Goal: Task Accomplishment & Management: Manage account settings

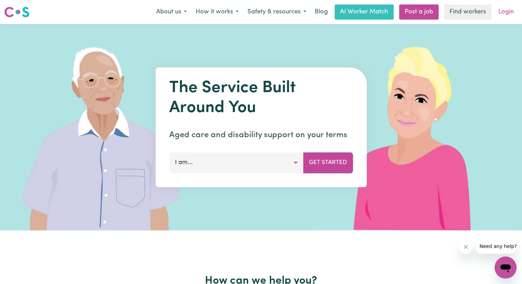
click at [511, 14] on link "Login" at bounding box center [507, 11] width 24 height 15
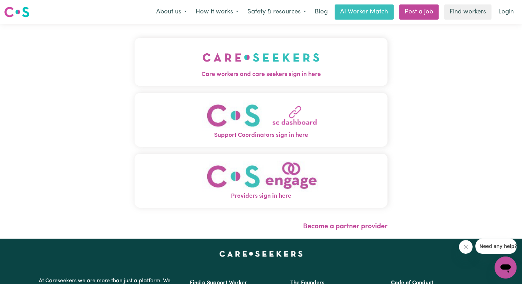
click at [349, 76] on span "Care workers and care seekers sign in here" at bounding box center [261, 74] width 253 height 9
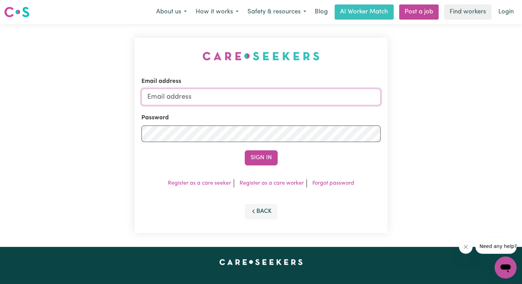
click at [339, 90] on input "Email address" at bounding box center [260, 97] width 239 height 16
type input "[EMAIL_ADDRESS][DOMAIN_NAME]"
click at [245, 150] on button "Sign In" at bounding box center [261, 157] width 33 height 15
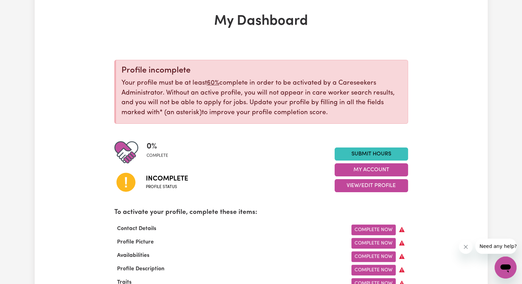
scroll to position [31, 0]
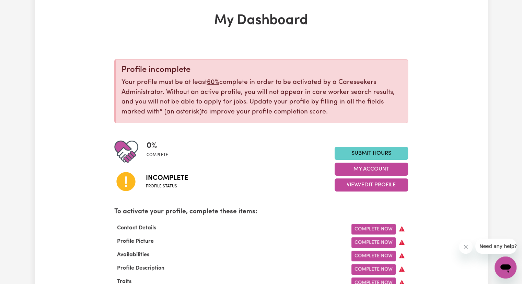
click at [390, 151] on link "Submit Hours" at bounding box center [371, 153] width 73 height 13
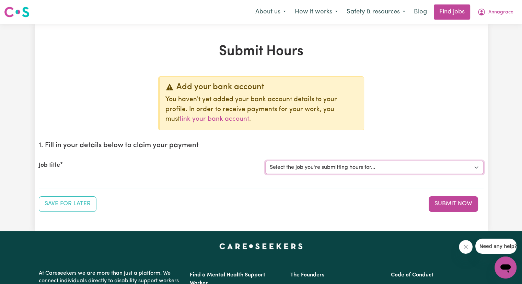
click at [308, 166] on select "Select the job you're submitting hours for..." at bounding box center [374, 167] width 218 height 13
click at [216, 173] on div "Job title" at bounding box center [148, 167] width 227 height 13
click at [212, 183] on section "1. Fill in your details below to claim your payment Job title Select the job yo…" at bounding box center [261, 162] width 445 height 52
click at [341, 168] on select "Select the job you're submitting hours for..." at bounding box center [374, 167] width 218 height 13
click at [87, 207] on button "Save for Later" at bounding box center [68, 203] width 58 height 15
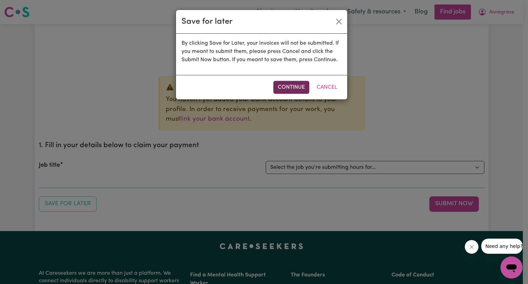
click at [299, 87] on button "Continue" at bounding box center [291, 87] width 36 height 13
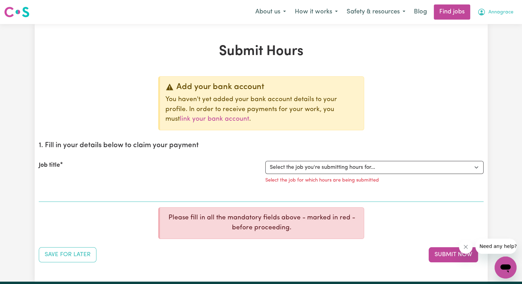
click at [486, 17] on button "Annagrace" at bounding box center [495, 12] width 45 height 14
click at [483, 33] on link "My Dashboard" at bounding box center [491, 39] width 54 height 13
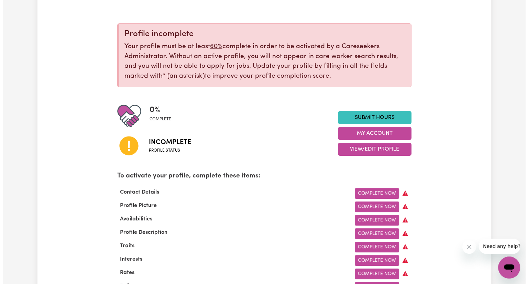
scroll to position [68, 0]
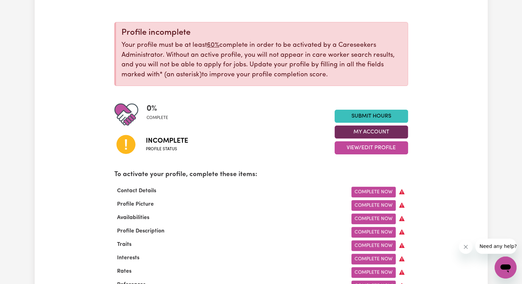
click at [361, 136] on button "My Account" at bounding box center [371, 131] width 73 height 13
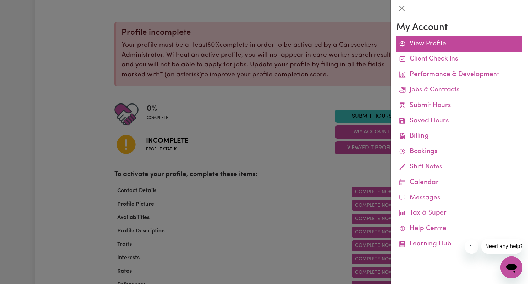
click at [430, 44] on link "View Profile" at bounding box center [459, 43] width 126 height 15
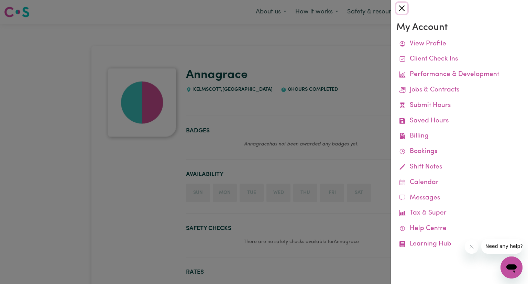
click at [403, 6] on button "Close" at bounding box center [401, 8] width 11 height 11
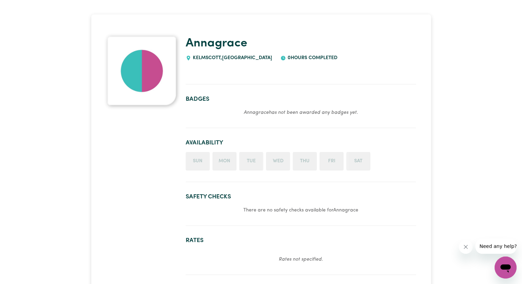
scroll to position [32, 0]
click at [203, 162] on li "Sun" at bounding box center [198, 160] width 24 height 19
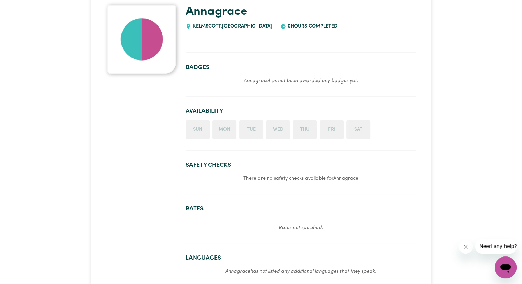
scroll to position [0, 0]
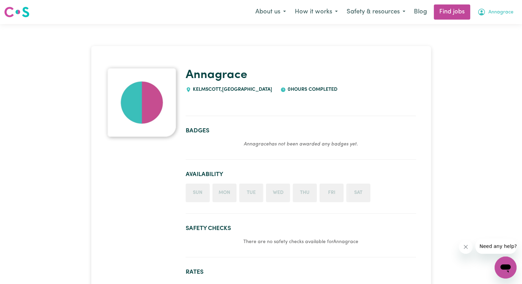
click at [484, 14] on icon "My Account" at bounding box center [481, 12] width 7 height 7
click at [486, 37] on link "My Dashboard" at bounding box center [491, 39] width 54 height 13
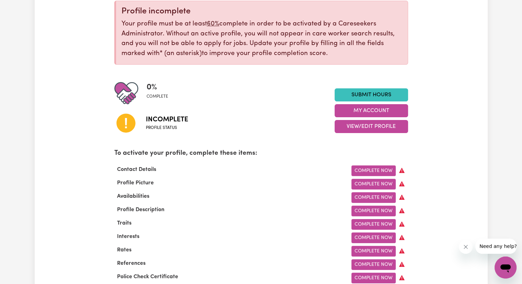
scroll to position [90, 0]
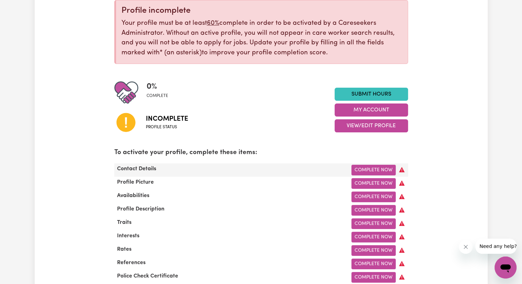
click at [383, 165] on div "Complete Now" at bounding box center [324, 170] width 176 height 11
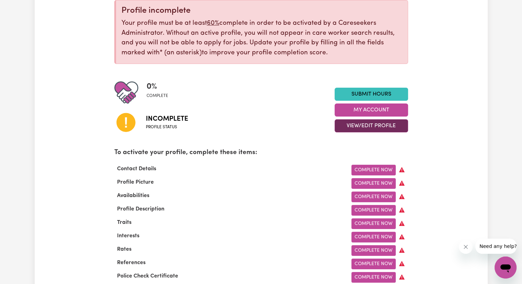
click at [378, 125] on button "View/Edit Profile" at bounding box center [371, 125] width 73 height 13
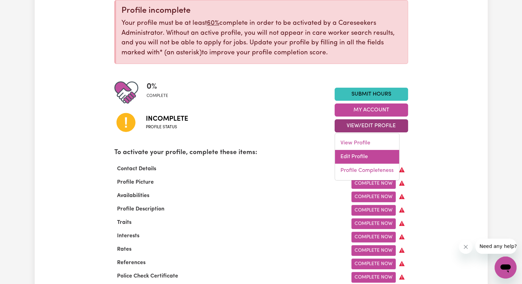
click at [353, 152] on link "Edit Profile" at bounding box center [367, 157] width 64 height 14
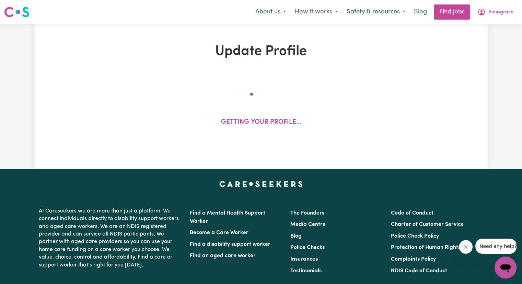
select select "Studying a healthcare related degree or qualification"
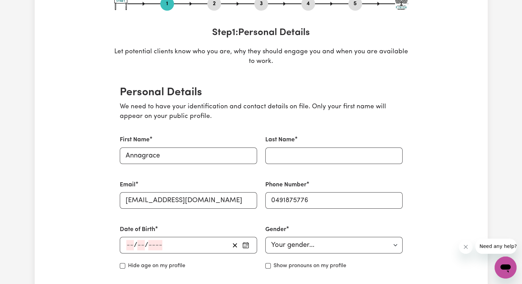
scroll to position [88, 0]
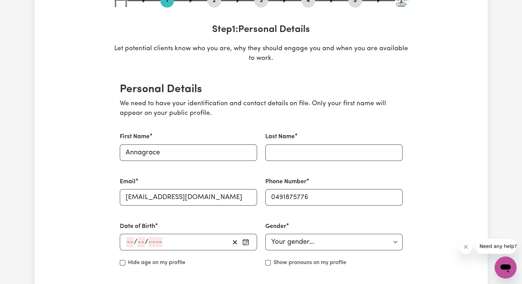
click at [336, 175] on div "Phone Number [PHONE_NUMBER]" at bounding box center [334, 191] width 146 height 45
click at [333, 145] on input "Last Name" at bounding box center [333, 152] width 137 height 16
type input "Mavely"
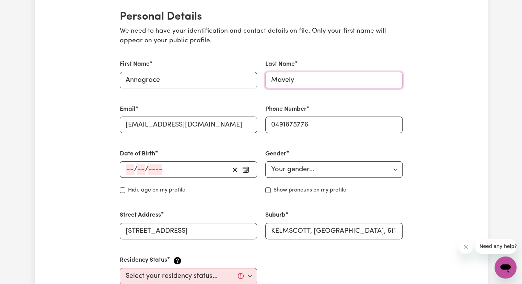
scroll to position [162, 0]
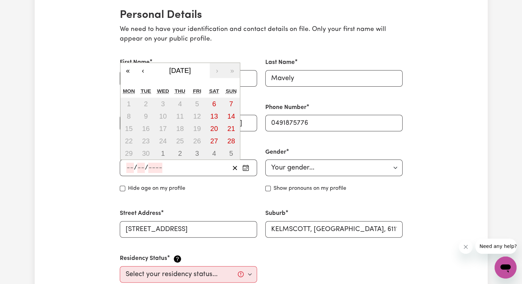
click at [130, 165] on input "number" at bounding box center [130, 167] width 8 height 10
type input "01"
type input "200"
type input "[DATE]"
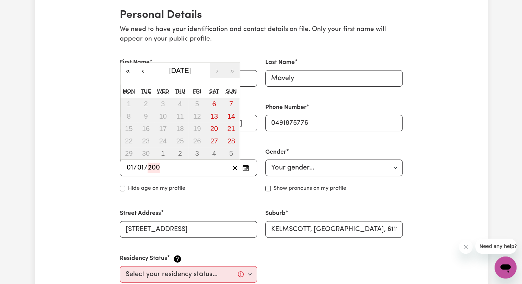
type input "1"
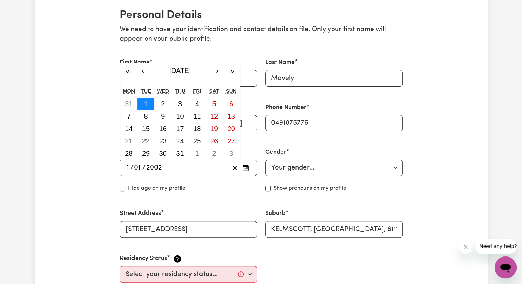
type input "2002"
click at [151, 99] on button "1" at bounding box center [145, 104] width 17 height 12
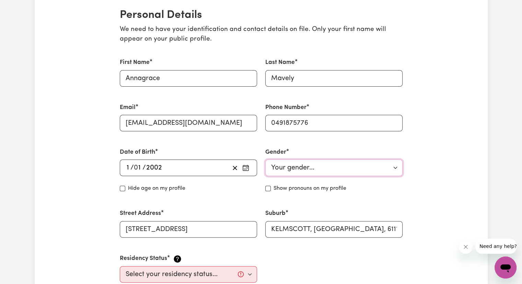
click at [292, 169] on select "Your gender... [DEMOGRAPHIC_DATA] [DEMOGRAPHIC_DATA] [DEMOGRAPHIC_DATA] Other P…" at bounding box center [333, 167] width 137 height 16
select select "[DEMOGRAPHIC_DATA]"
click at [265, 159] on select "Your gender... [DEMOGRAPHIC_DATA] [DEMOGRAPHIC_DATA] [DEMOGRAPHIC_DATA] Other P…" at bounding box center [333, 167] width 137 height 16
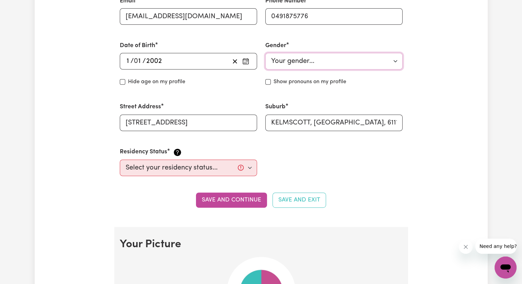
scroll to position [287, 0]
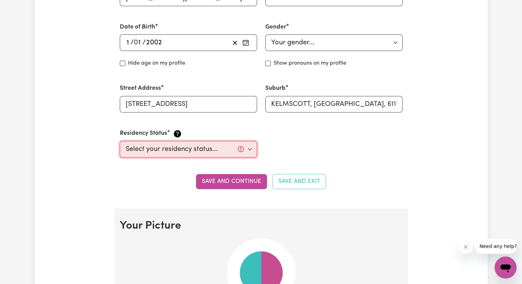
click at [214, 150] on select "Select your residency status... [DEMOGRAPHIC_DATA] citizen Australian PR [DEMOG…" at bounding box center [188, 149] width 137 height 16
select select "[DEMOGRAPHIC_DATA] Work Visa"
click at [120, 141] on select "Select your residency status... [DEMOGRAPHIC_DATA] citizen Australian PR [DEMOG…" at bounding box center [188, 149] width 137 height 16
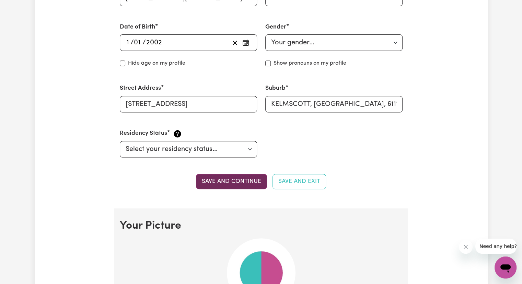
click at [231, 182] on button "Save and continue" at bounding box center [231, 181] width 71 height 15
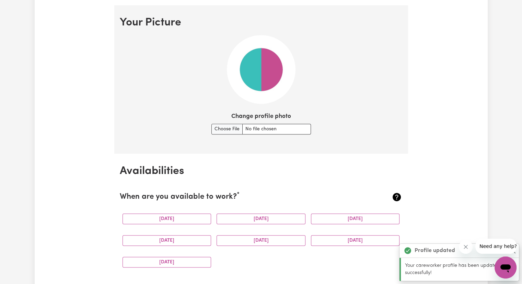
scroll to position [495, 0]
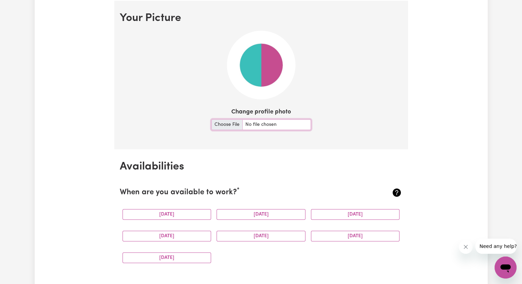
click at [227, 121] on input "Change profile photo" at bounding box center [262, 124] width 100 height 11
type input "C:\fakepath\image - [PERSON_NAME].jpg"
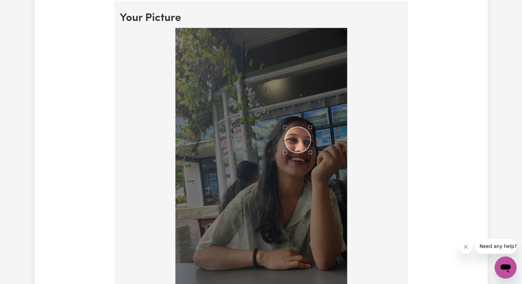
click at [300, 136] on div "Use the arrow keys to move the crop selection area" at bounding box center [298, 140] width 26 height 26
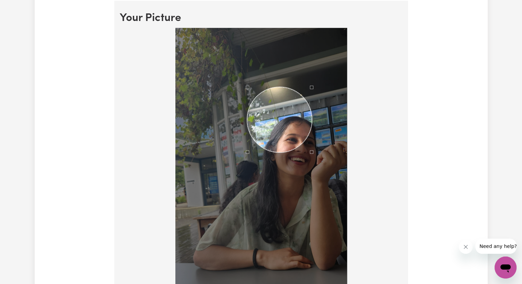
click at [249, 110] on div "Use the arrow keys to move the crop selection area" at bounding box center [279, 119] width 65 height 65
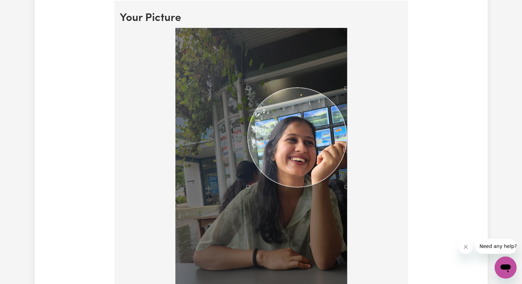
click at [351, 239] on div at bounding box center [261, 182] width 283 height 308
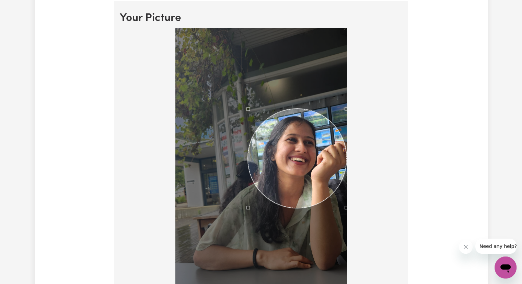
click at [303, 157] on div "Use the arrow keys to move the crop selection area" at bounding box center [297, 158] width 99 height 99
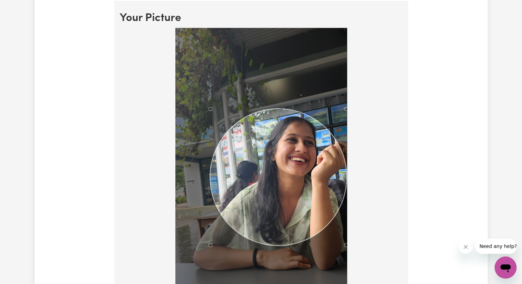
click at [212, 227] on div at bounding box center [261, 180] width 172 height 305
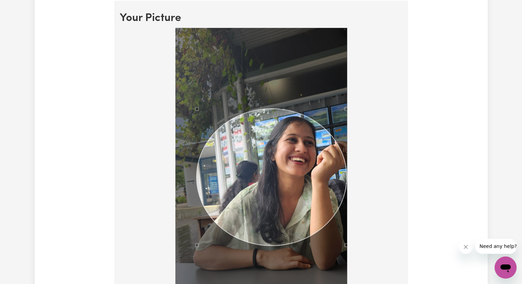
click at [196, 94] on div at bounding box center [261, 180] width 172 height 305
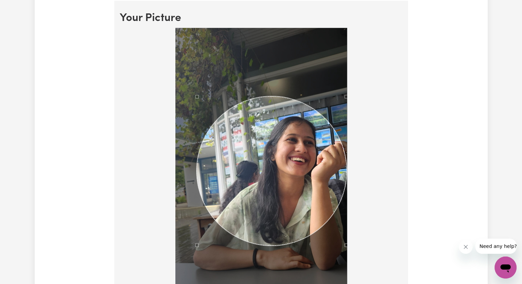
click at [376, 91] on div at bounding box center [261, 182] width 283 height 308
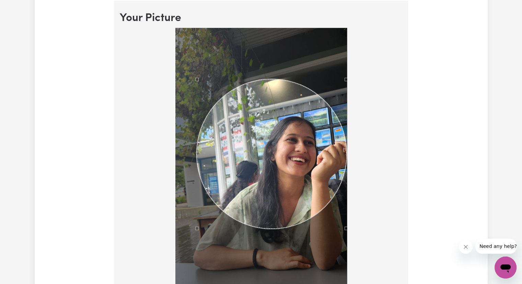
click at [311, 107] on div "Use the arrow keys to move the crop selection area" at bounding box center [272, 153] width 150 height 149
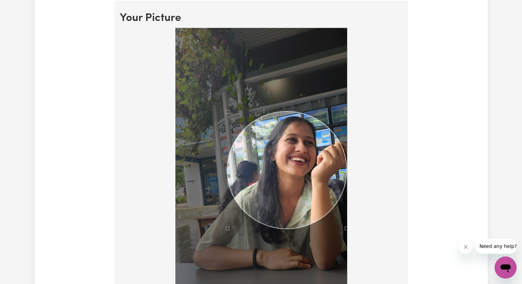
click at [226, 92] on div at bounding box center [261, 180] width 172 height 305
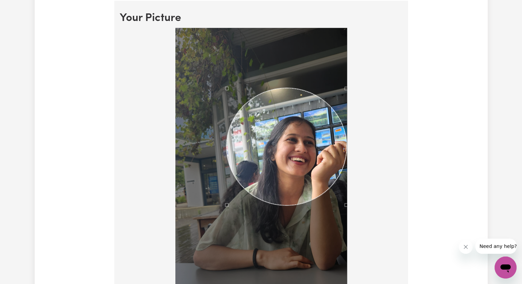
click at [303, 125] on div "Use the arrow keys to move the crop selection area" at bounding box center [287, 146] width 120 height 117
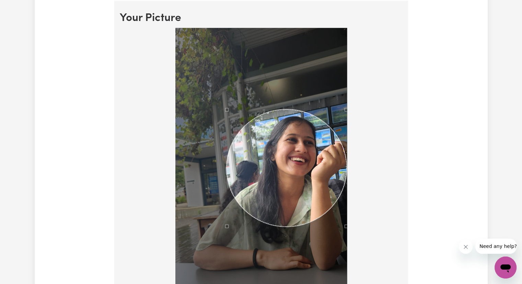
click at [299, 160] on div "Use the arrow keys to move the crop selection area" at bounding box center [287, 167] width 120 height 117
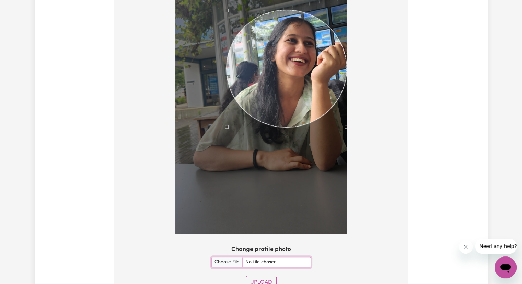
scroll to position [596, 0]
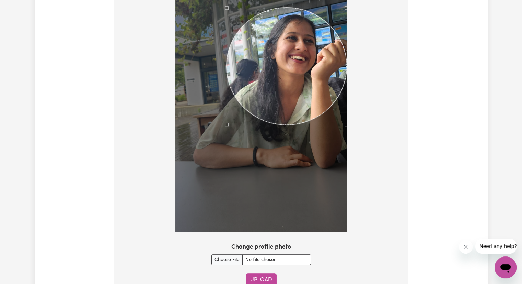
click at [266, 276] on button "Upload" at bounding box center [261, 279] width 31 height 13
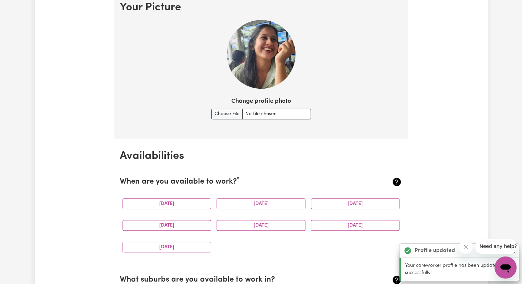
scroll to position [505, 0]
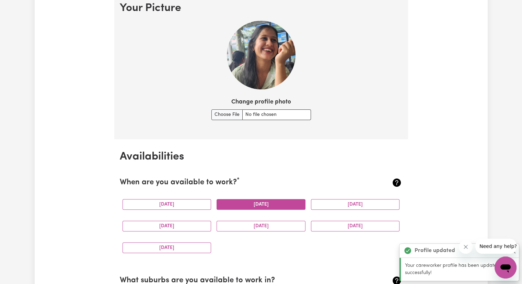
click at [247, 206] on button "[DATE]" at bounding box center [261, 204] width 89 height 11
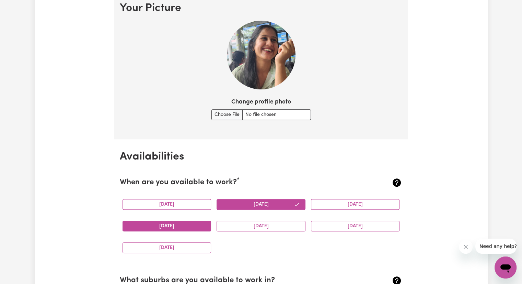
click at [160, 227] on button "[DATE]" at bounding box center [167, 225] width 89 height 11
click at [352, 223] on button "[DATE]" at bounding box center [355, 225] width 89 height 11
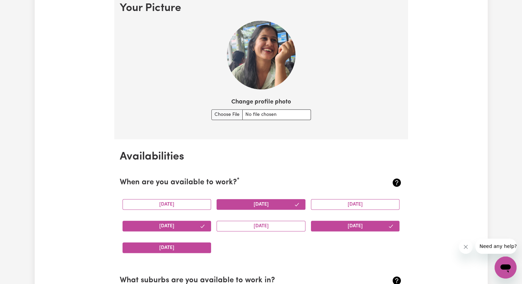
click at [191, 249] on button "[DATE]" at bounding box center [167, 247] width 89 height 11
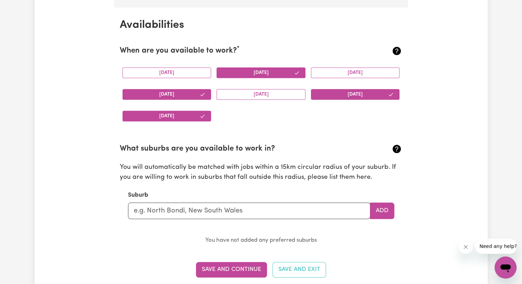
scroll to position [636, 0]
click at [202, 207] on input "text" at bounding box center [249, 210] width 242 height 16
type input "[GEOGRAPHIC_DATA]"
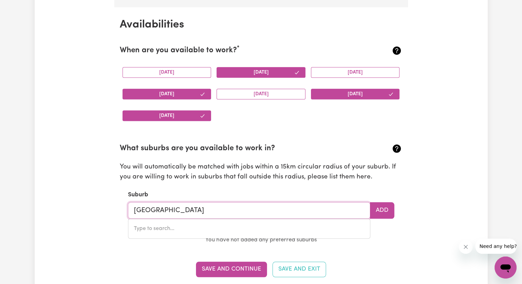
type input "[GEOGRAPHIC_DATA], [GEOGRAPHIC_DATA], 7300"
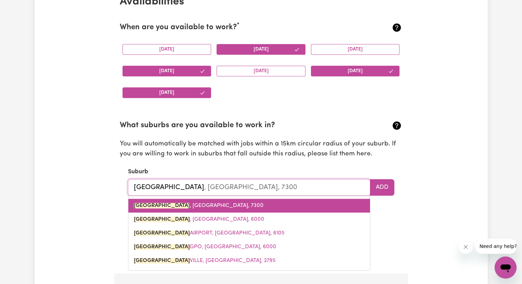
scroll to position [660, 0]
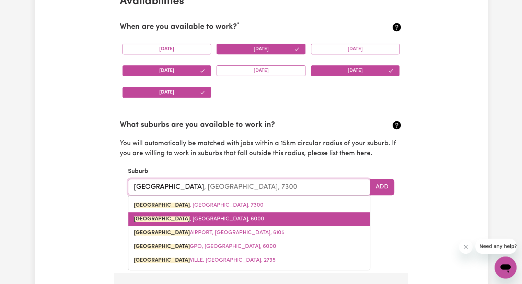
click at [280, 217] on link "[GEOGRAPHIC_DATA] , [GEOGRAPHIC_DATA], 6000" at bounding box center [249, 219] width 242 height 14
type input "[GEOGRAPHIC_DATA], [GEOGRAPHIC_DATA], 6000"
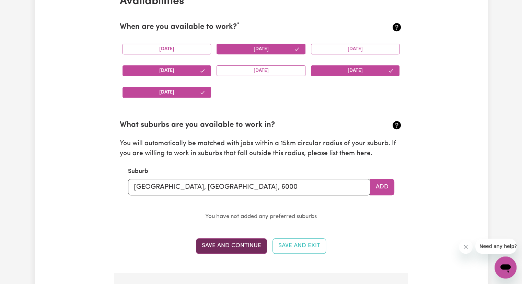
click at [240, 247] on button "Save and Continue" at bounding box center [231, 245] width 71 height 15
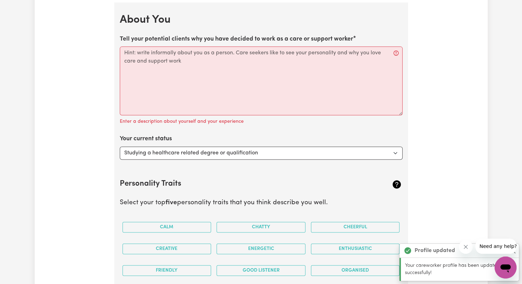
scroll to position [931, 0]
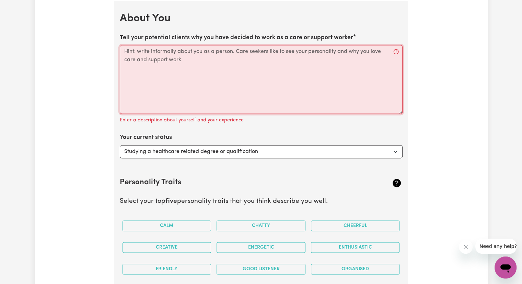
drag, startPoint x: 200, startPoint y: 63, endPoint x: 126, endPoint y: 50, distance: 74.9
click at [126, 50] on textarea "Tell your potential clients why you have decided to work as a care or support w…" at bounding box center [261, 79] width 283 height 69
drag, startPoint x: 126, startPoint y: 50, endPoint x: 204, endPoint y: 69, distance: 79.9
click at [204, 69] on textarea "Tell your potential clients why you have decided to work as a care or support w…" at bounding box center [261, 79] width 283 height 69
paste textarea "I’m a patient, upbeat person who loves helping people feel safe, heard, and ind…"
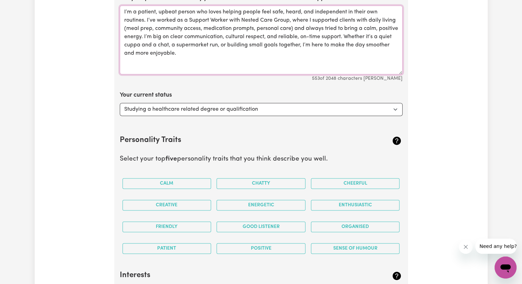
scroll to position [977, 0]
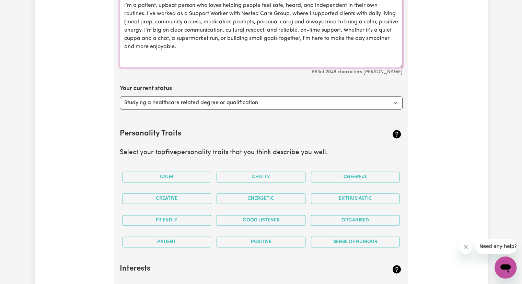
type textarea "I’m a patient, upbeat person who loves helping people feel safe, heard, and ind…"
click at [275, 102] on select "Select... Studying a healthcare related degree or qualification Studying a non-…" at bounding box center [261, 102] width 283 height 13
click at [120, 96] on select "Select... Studying a healthcare related degree or qualification Studying a non-…" at bounding box center [261, 102] width 283 height 13
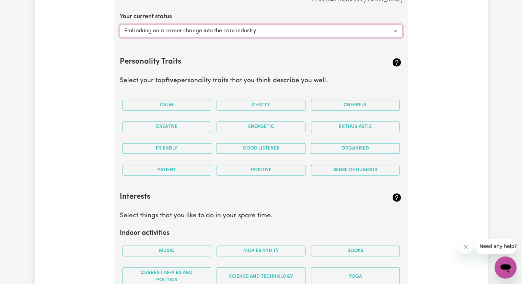
scroll to position [1050, 0]
click at [241, 28] on select "Select... Studying a healthcare related degree or qualification Studying a non-…" at bounding box center [261, 30] width 283 height 13
select select "Looking for extra work to fill my week and/or weekends"
click at [120, 24] on select "Select... Studying a healthcare related degree or qualification Studying a non-…" at bounding box center [261, 30] width 283 height 13
click at [202, 102] on button "Calm" at bounding box center [167, 104] width 89 height 11
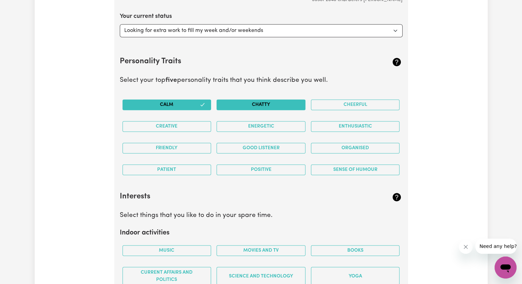
click at [237, 106] on button "Chatty" at bounding box center [261, 104] width 89 height 11
click at [353, 99] on button "Cheerful" at bounding box center [355, 104] width 89 height 11
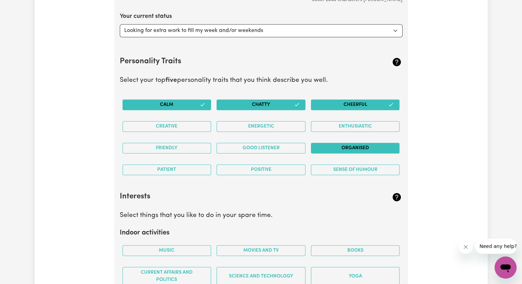
click at [335, 150] on button "Organised" at bounding box center [355, 148] width 89 height 11
click at [289, 146] on button "Good Listener" at bounding box center [261, 148] width 89 height 11
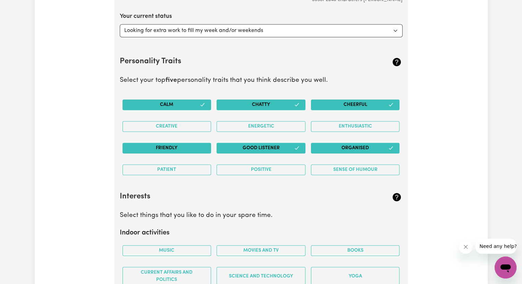
click at [196, 143] on button "Friendly" at bounding box center [167, 148] width 89 height 11
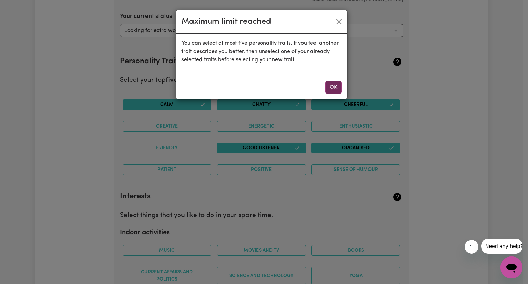
click at [337, 88] on button "OK" at bounding box center [333, 87] width 16 height 13
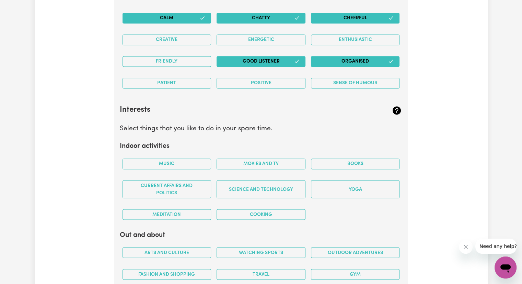
scroll to position [1137, 0]
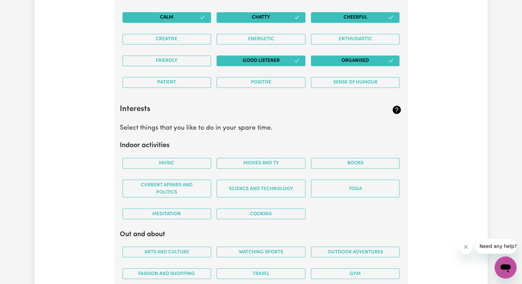
click at [285, 14] on button "Chatty" at bounding box center [261, 17] width 89 height 11
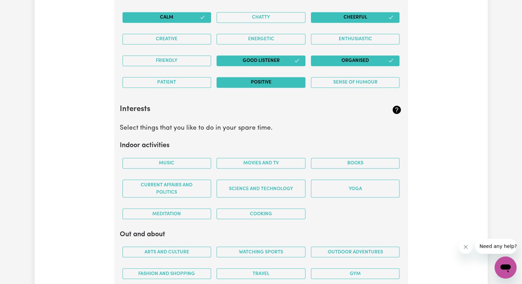
click at [275, 81] on button "Positive" at bounding box center [261, 82] width 89 height 11
click at [364, 12] on button "Cheerful" at bounding box center [355, 17] width 89 height 11
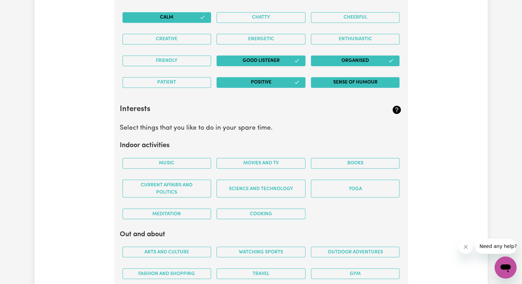
click at [351, 81] on button "Sense of Humour" at bounding box center [355, 82] width 89 height 11
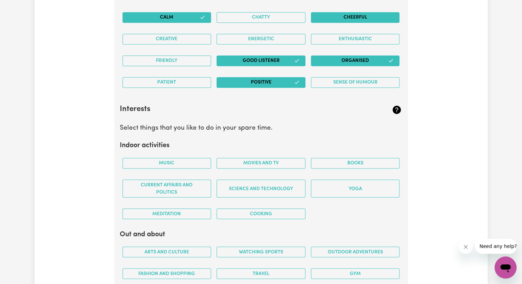
click at [355, 14] on button "Cheerful" at bounding box center [355, 17] width 89 height 11
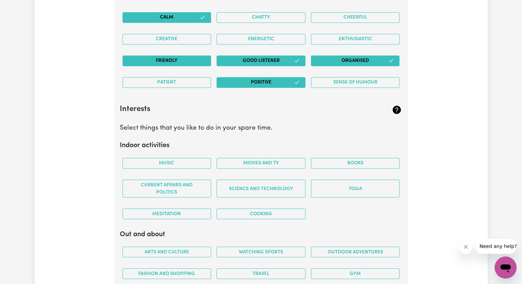
click at [190, 58] on button "Friendly" at bounding box center [167, 60] width 89 height 11
click at [347, 56] on button "Organised" at bounding box center [355, 60] width 89 height 11
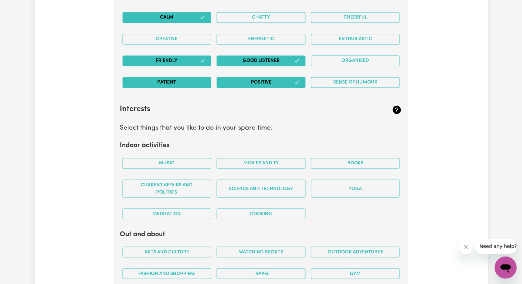
click at [179, 84] on button "Patient" at bounding box center [167, 82] width 89 height 11
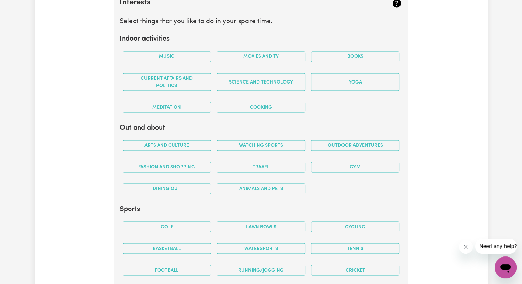
scroll to position [1243, 0]
click at [201, 56] on button "Music" at bounding box center [167, 56] width 89 height 11
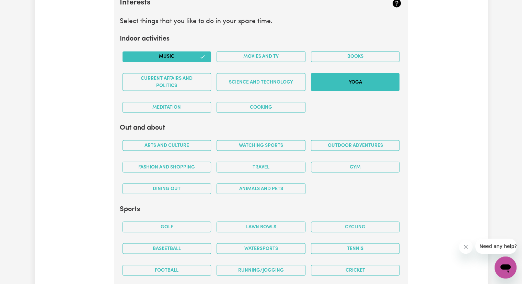
click at [350, 81] on button "Yoga" at bounding box center [355, 82] width 89 height 18
click at [186, 104] on button "Meditation" at bounding box center [167, 107] width 89 height 11
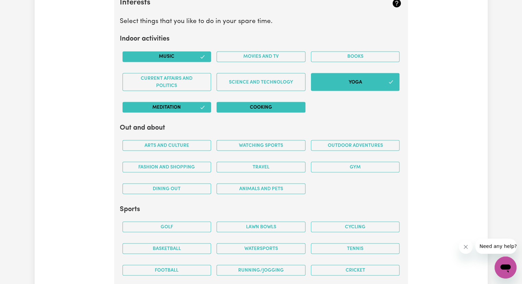
click at [235, 107] on button "Cooking" at bounding box center [261, 107] width 89 height 11
click at [267, 51] on button "Movies and TV" at bounding box center [261, 56] width 89 height 11
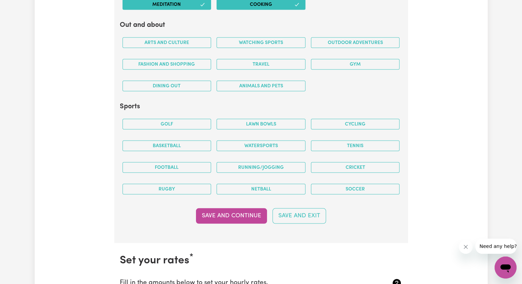
scroll to position [1346, 0]
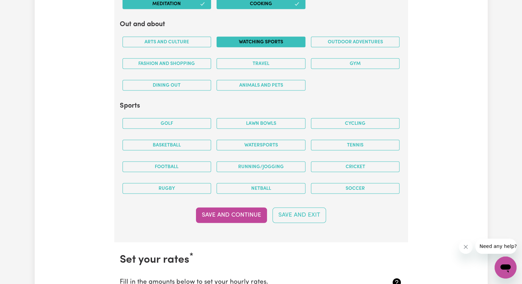
click at [242, 41] on button "Watching sports" at bounding box center [261, 42] width 89 height 11
click at [328, 38] on button "Outdoor adventures" at bounding box center [355, 42] width 89 height 11
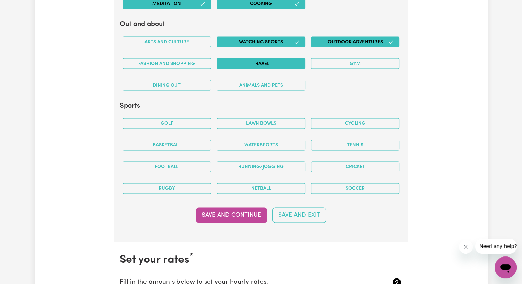
click at [275, 62] on button "Travel" at bounding box center [261, 63] width 89 height 11
click at [197, 84] on button "Dining out" at bounding box center [167, 85] width 89 height 11
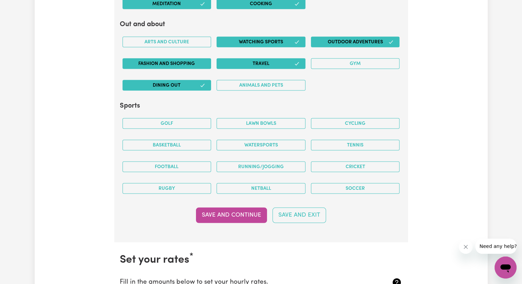
click at [186, 62] on button "Fashion and shopping" at bounding box center [167, 63] width 89 height 11
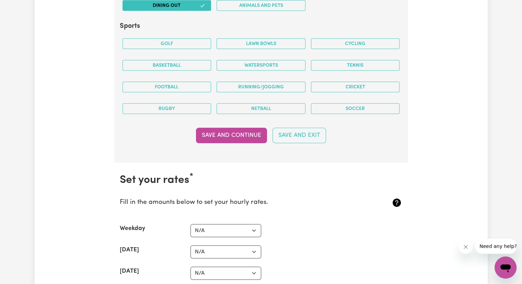
scroll to position [1427, 0]
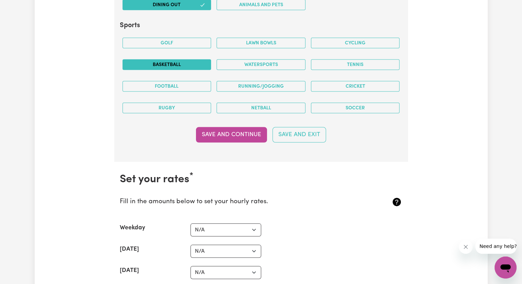
click at [173, 60] on button "Basketball" at bounding box center [167, 64] width 89 height 11
click at [201, 86] on button "Football" at bounding box center [167, 86] width 89 height 11
click at [187, 82] on button "Football" at bounding box center [167, 86] width 89 height 11
click at [241, 84] on button "Running/Jogging" at bounding box center [261, 86] width 89 height 11
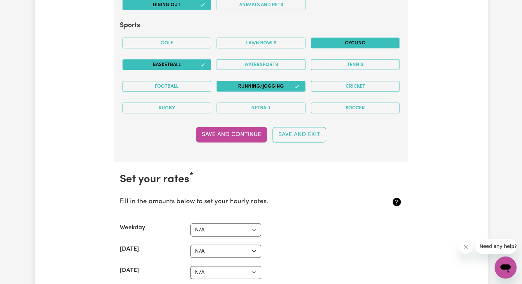
click at [334, 38] on button "Cycling" at bounding box center [355, 43] width 89 height 11
click at [253, 135] on button "Save and Continue" at bounding box center [231, 134] width 71 height 15
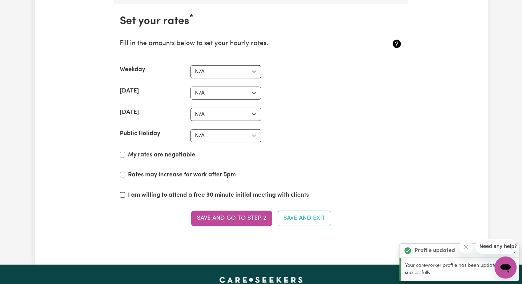
scroll to position [1585, 0]
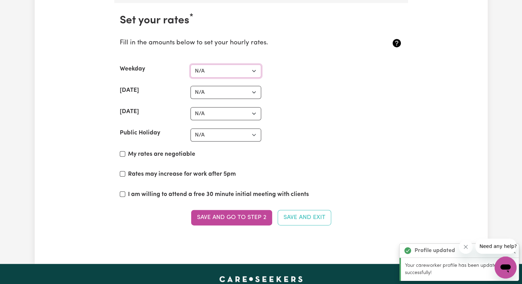
click at [253, 67] on select "N/A $37 $38 $39 $40 $41 $42 $43 $44 $45 $46 $47 $48 $49 $50 $51 $52 $53 $54 $55…" at bounding box center [226, 71] width 71 height 13
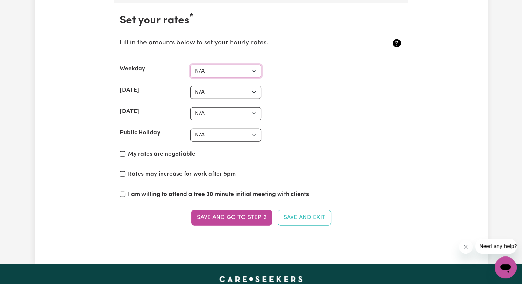
select select "37"
click at [191, 65] on select "N/A $37 $38 $39 $40 $41 $42 $43 $44 $45 $46 $47 $48 $49 $50 $51 $52 $53 $54 $55…" at bounding box center [226, 71] width 71 height 13
click at [229, 88] on select "N/A $37 $38 $39 $40 $41 $42 $43 $44 $45 $46 $47 $48 $49 $50 $51 $52 $53 $54 $55…" at bounding box center [226, 92] width 71 height 13
select select "38"
click at [191, 86] on select "N/A $37 $38 $39 $40 $41 $42 $43 $44 $45 $46 $47 $48 $49 $50 $51 $52 $53 $54 $55…" at bounding box center [226, 92] width 71 height 13
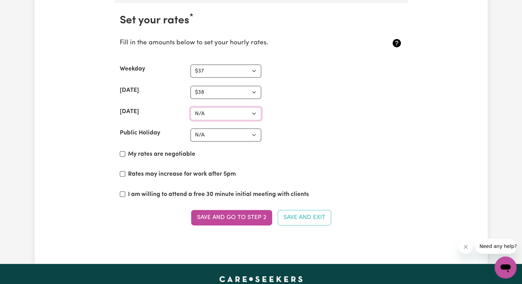
click at [220, 115] on select "N/A $37 $38 $39 $40 $41 $42 $43 $44 $45 $46 $47 $48 $49 $50 $51 $52 $53 $54 $55…" at bounding box center [226, 113] width 71 height 13
select select "38"
click at [191, 107] on select "N/A $37 $38 $39 $40 $41 $42 $43 $44 $45 $46 $47 $48 $49 $50 $51 $52 $53 $54 $55…" at bounding box center [226, 113] width 71 height 13
click at [220, 131] on select "N/A $37 $38 $39 $40 $41 $42 $43 $44 $45 $46 $47 $48 $49 $50 $51 $52 $53 $54 $55…" at bounding box center [226, 134] width 71 height 13
select select "40"
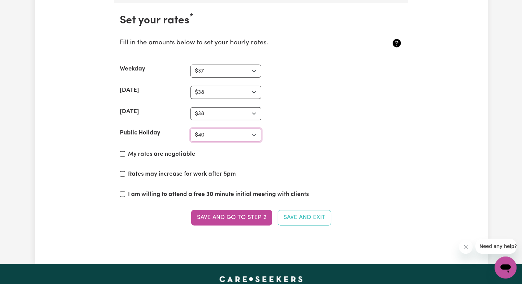
click at [191, 128] on select "N/A $37 $38 $39 $40 $41 $42 $43 $44 $45 $46 $47 $48 $49 $50 $51 $52 $53 $54 $55…" at bounding box center [226, 134] width 71 height 13
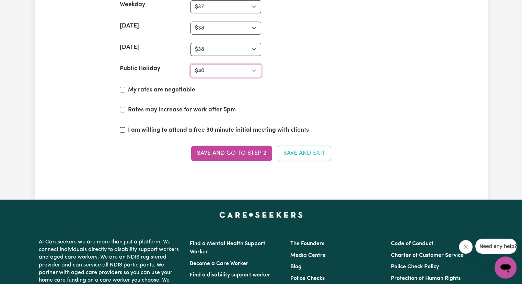
scroll to position [1651, 0]
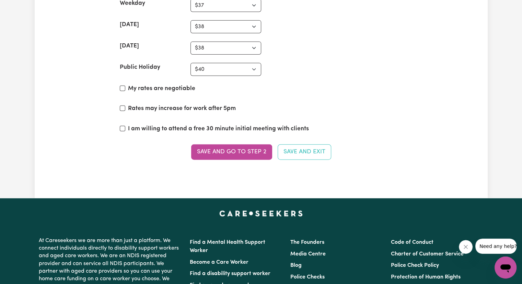
click at [158, 88] on label "My rates are negotiable" at bounding box center [161, 88] width 67 height 9
click at [125, 88] on input "My rates are negotiable" at bounding box center [122, 88] width 5 height 5
checkbox input "true"
click at [159, 104] on label "Rates may increase for work after 5pm" at bounding box center [182, 108] width 108 height 9
click at [125, 105] on input "Rates may increase for work after 5pm" at bounding box center [122, 107] width 5 height 5
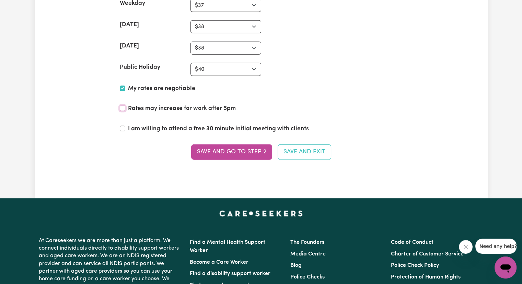
checkbox input "true"
click at [159, 125] on label "I am willing to attend a free 30 minute initial meeting with clients" at bounding box center [218, 128] width 181 height 9
click at [125, 126] on input "I am willing to attend a free 30 minute initial meeting with clients" at bounding box center [122, 128] width 5 height 5
checkbox input "true"
click at [247, 148] on button "Save and go to Step 2" at bounding box center [231, 151] width 81 height 15
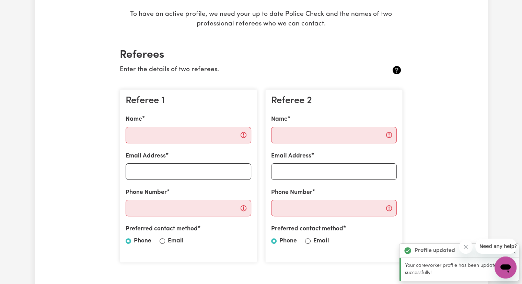
scroll to position [123, 0]
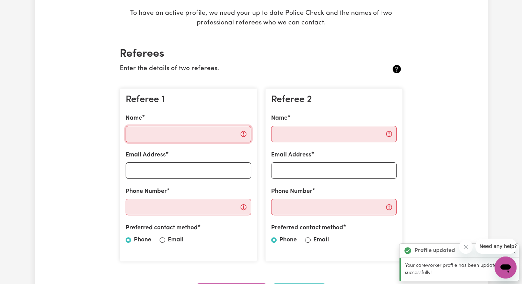
click at [202, 136] on input "Name" at bounding box center [189, 134] width 126 height 16
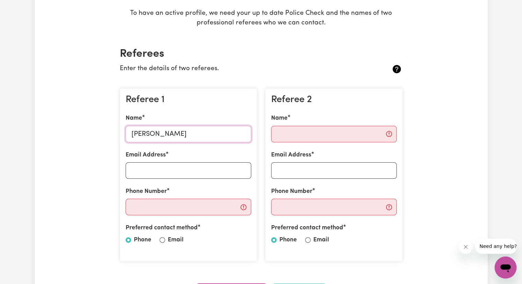
type input "[PERSON_NAME]"
click at [185, 167] on input "Email Address" at bounding box center [189, 170] width 126 height 16
type input "[EMAIL_ADDRESS][DOMAIN_NAME]"
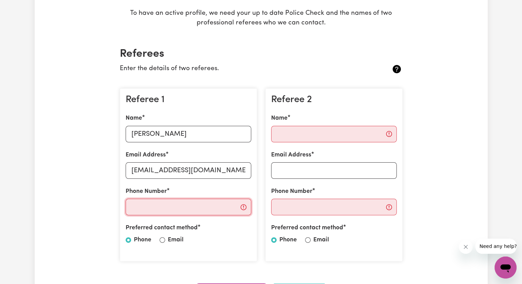
click at [182, 203] on input "Phone Number" at bounding box center [189, 207] width 126 height 16
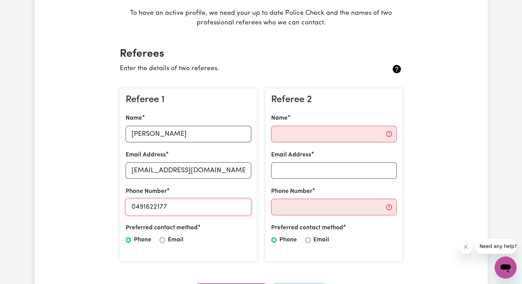
click at [145, 208] on input "0491622177" at bounding box center [189, 207] width 126 height 16
type input "0405622177"
click at [165, 239] on div "Preferred contact method Phone Email" at bounding box center [189, 235] width 126 height 24
click at [162, 240] on input "Email" at bounding box center [162, 239] width 5 height 5
radio input "true"
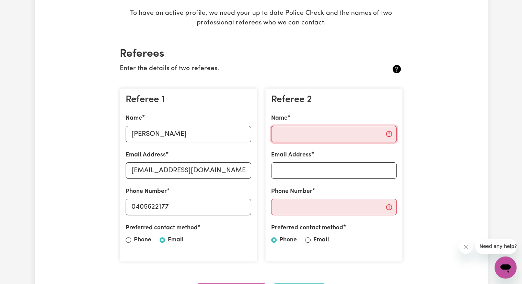
click at [317, 132] on input "Name" at bounding box center [334, 134] width 126 height 16
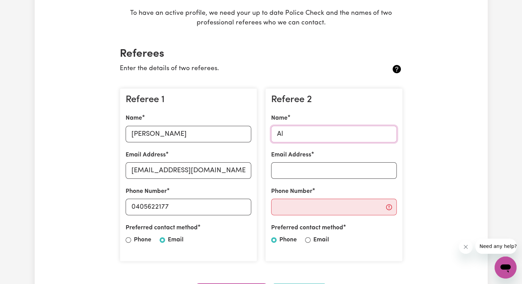
type input "A"
type input "[PERSON_NAME]"
click at [310, 166] on input "Email Address" at bounding box center [334, 170] width 126 height 16
drag, startPoint x: 340, startPoint y: 169, endPoint x: 296, endPoint y: 211, distance: 60.3
click at [296, 211] on div "Referee 2 Name [PERSON_NAME] Email Address [EMAIL_ADDRESS][DOMAIN_NAME] Phone N…" at bounding box center [333, 174] width 137 height 173
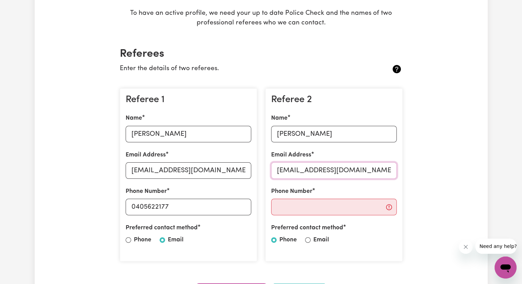
type input "[EMAIL_ADDRESS][DOMAIN_NAME]"
click at [296, 211] on input "Phone Number" at bounding box center [334, 207] width 126 height 16
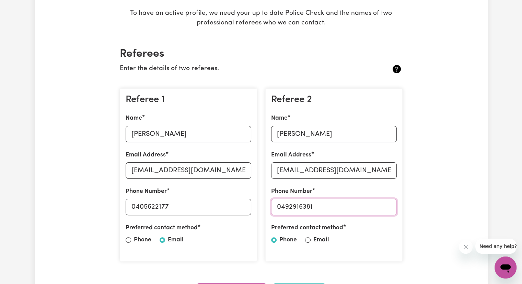
type input "0492916381"
click at [309, 240] on input "Email" at bounding box center [307, 239] width 5 height 5
radio input "true"
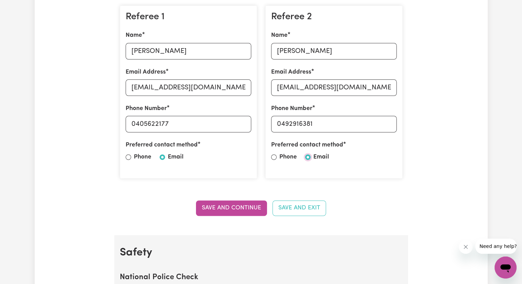
scroll to position [217, 0]
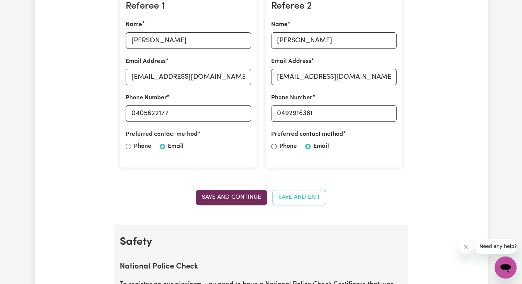
click at [243, 195] on button "Save and Continue" at bounding box center [231, 197] width 71 height 15
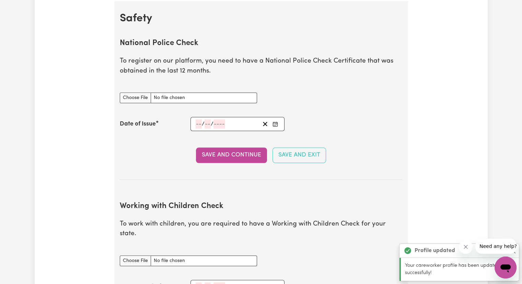
scroll to position [441, 0]
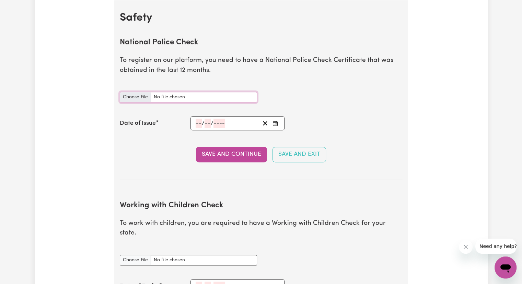
click at [135, 94] on input "National Police Check document" at bounding box center [188, 97] width 137 height 11
type input "C:\fakepath\DOC-20250207-WA0012.pdf"
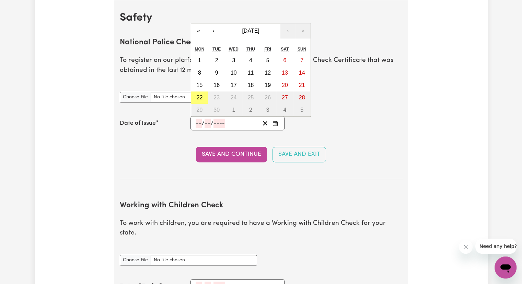
click at [199, 122] on input "number" at bounding box center [199, 122] width 6 height 9
type input "17"
type input "0"
type input "12"
type input "0002-12-17"
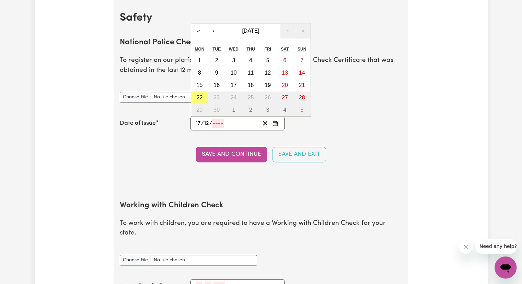
type input "2"
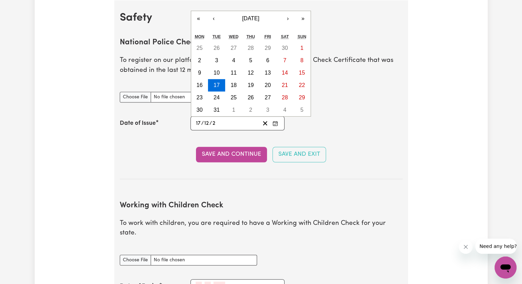
type input "0020-12-17"
type input "20"
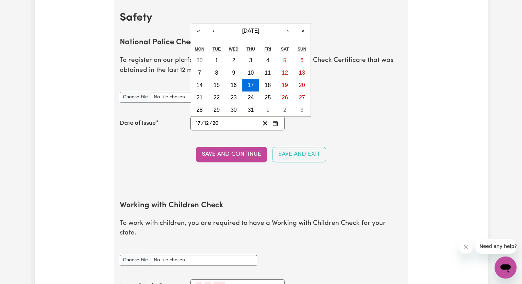
type input "0202-12-17"
type input "202"
type input "[DATE]"
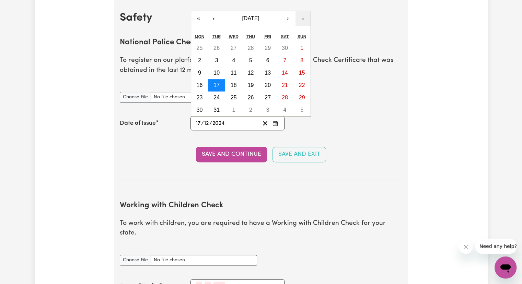
type input "2024"
click at [217, 83] on abbr "17" at bounding box center [217, 85] width 6 height 6
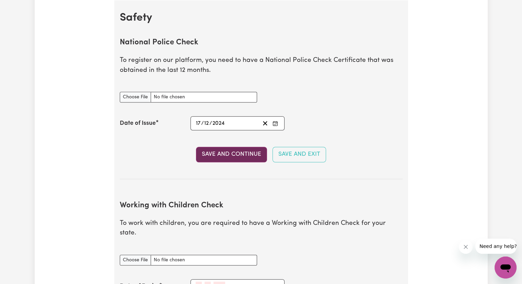
click at [245, 151] on button "Save and Continue" at bounding box center [231, 154] width 71 height 15
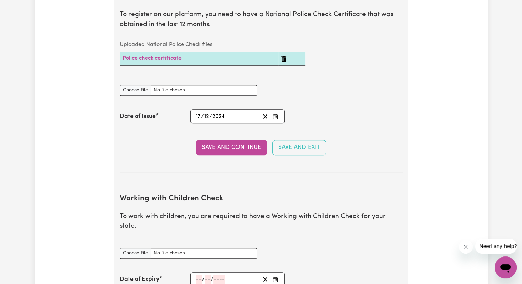
scroll to position [486, 0]
click at [229, 146] on button "Save and Continue" at bounding box center [231, 147] width 71 height 15
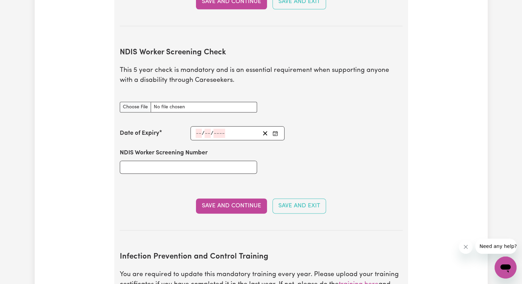
scroll to position [837, 0]
click at [199, 160] on input "NDIS Worker Screening Number" at bounding box center [188, 166] width 137 height 13
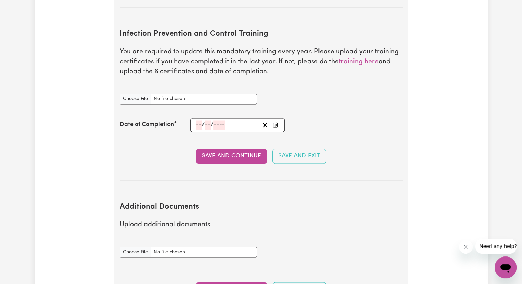
scroll to position [1059, 0]
click at [362, 58] on link "training here" at bounding box center [359, 61] width 40 height 7
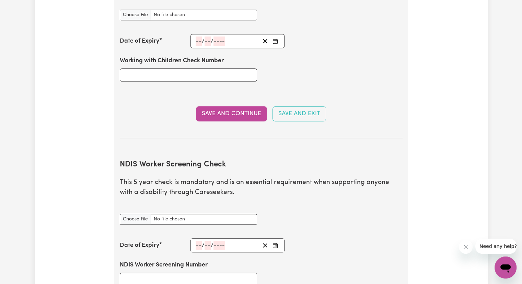
scroll to position [726, 0]
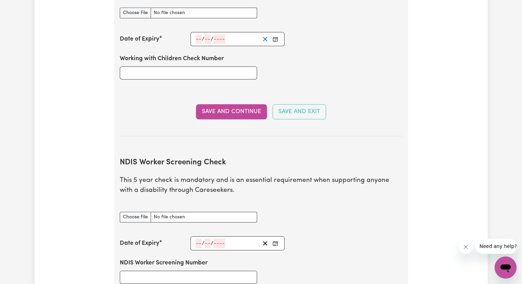
click at [267, 36] on icon "Clear date" at bounding box center [265, 39] width 7 height 7
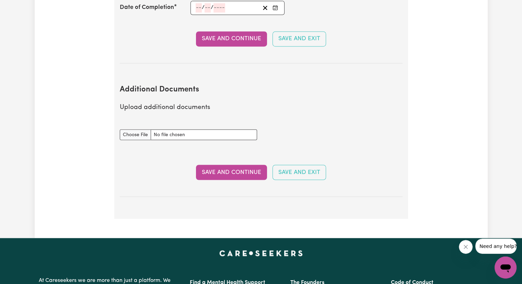
scroll to position [1176, 0]
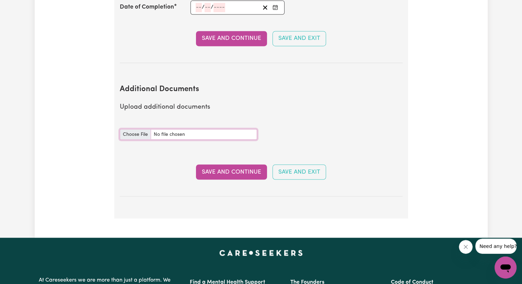
click at [136, 129] on input "Additional Documents document" at bounding box center [188, 134] width 137 height 11
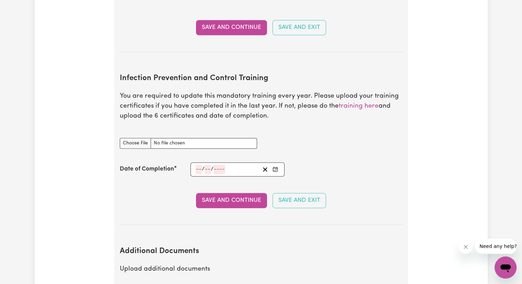
scroll to position [1015, 0]
click at [146, 137] on input "Infection Prevention and Control Training document" at bounding box center [188, 142] width 137 height 11
type input "C:\fakepath\Outbreaks.pdf"
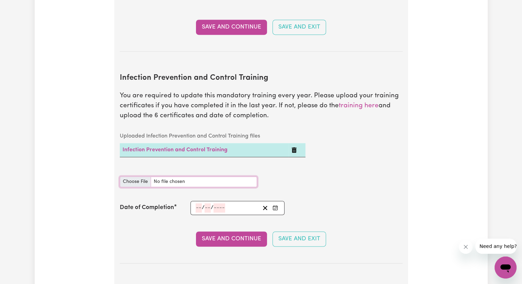
click at [139, 176] on input "Infection Prevention and Control Training document" at bounding box center [188, 181] width 137 height 11
type input "C:\fakepath\Waste Management.pdf"
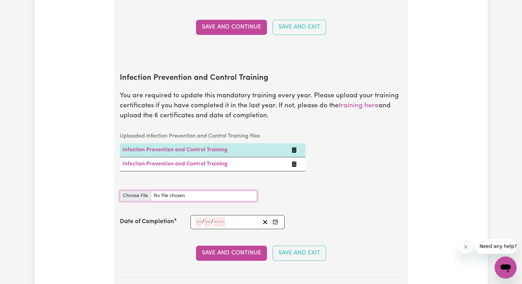
click at [142, 190] on input "Infection Prevention and Control Training document" at bounding box center [188, 195] width 137 height 11
click at [182, 147] on link "Infection Prevention and Control Training" at bounding box center [175, 149] width 105 height 5
click at [199, 161] on link "Infection Prevention and Control Training" at bounding box center [175, 163] width 105 height 5
click at [294, 161] on icon "Delete Infection Prevention and Control Training" at bounding box center [294, 163] width 5 height 5
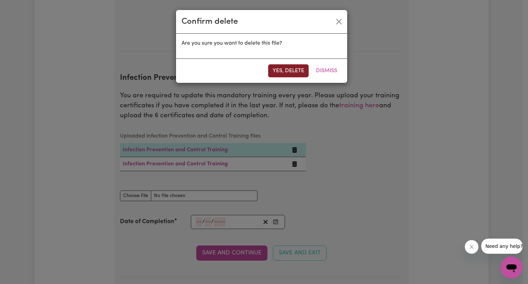
click at [287, 70] on button "Yes, delete" at bounding box center [288, 70] width 41 height 13
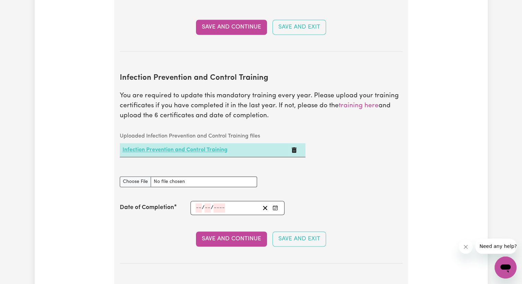
click at [218, 147] on link "Infection Prevention and Control Training" at bounding box center [175, 149] width 105 height 5
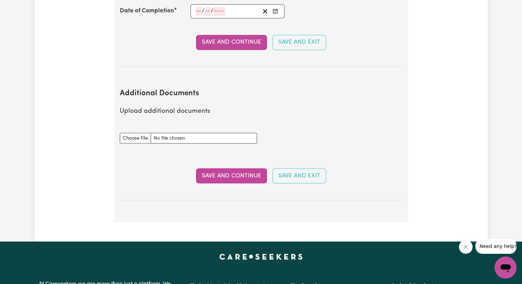
scroll to position [1212, 0]
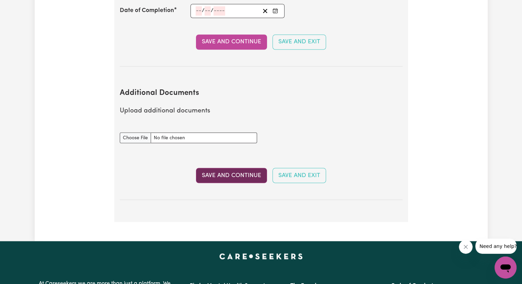
click at [234, 168] on button "Save and Continue" at bounding box center [231, 175] width 71 height 15
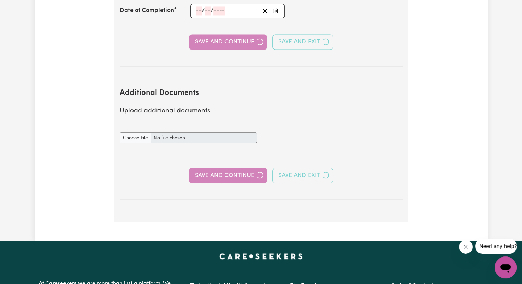
select select "Certificate III (Individual Support)"
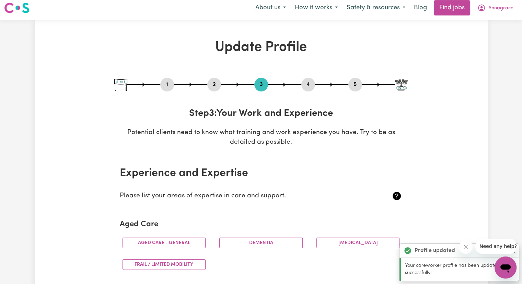
scroll to position [0, 0]
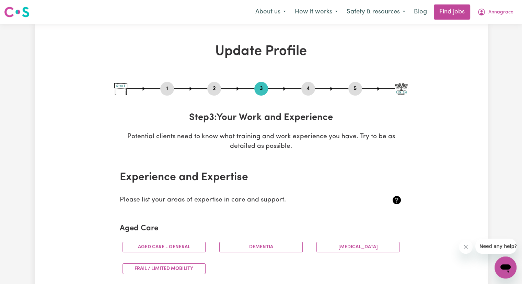
click at [216, 86] on button "2" at bounding box center [214, 88] width 14 height 9
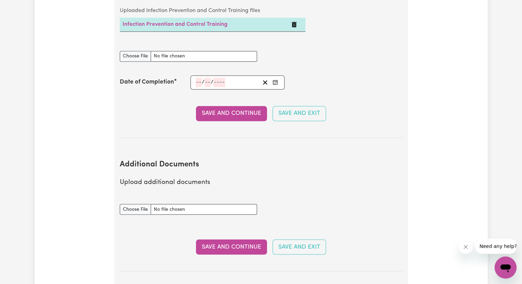
scroll to position [1140, 0]
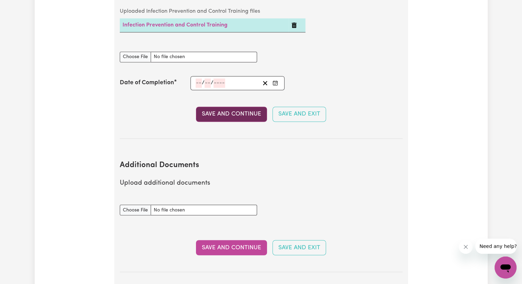
click at [216, 108] on button "Save and Continue" at bounding box center [231, 113] width 71 height 15
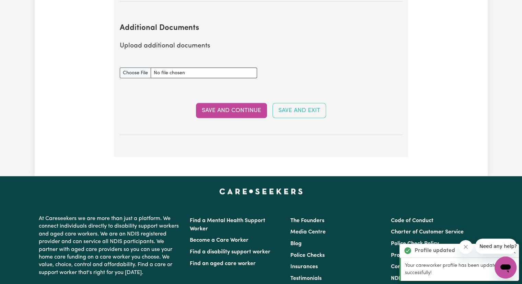
scroll to position [1277, 0]
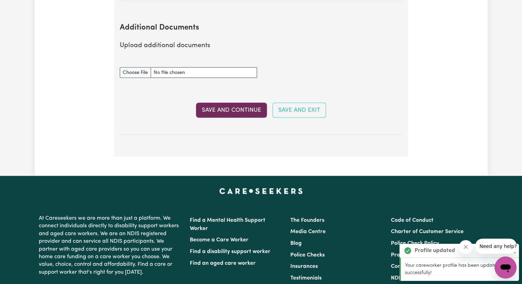
click at [222, 102] on button "Save and Continue" at bounding box center [231, 109] width 71 height 15
select select "Certificate III (Individual Support)"
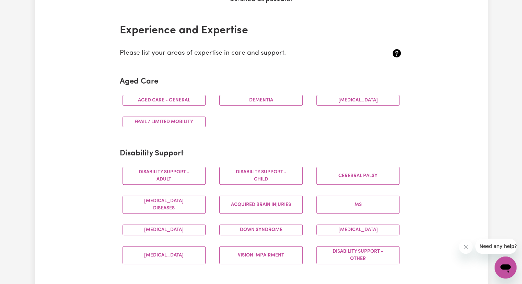
scroll to position [147, 0]
click at [184, 103] on button "Aged care - General" at bounding box center [164, 99] width 83 height 11
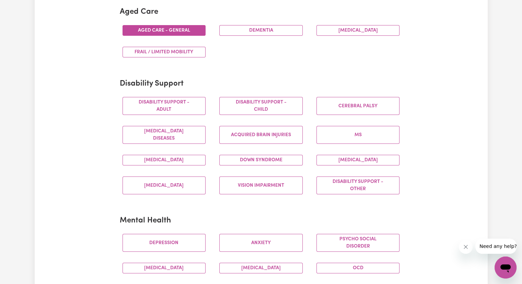
scroll to position [227, 0]
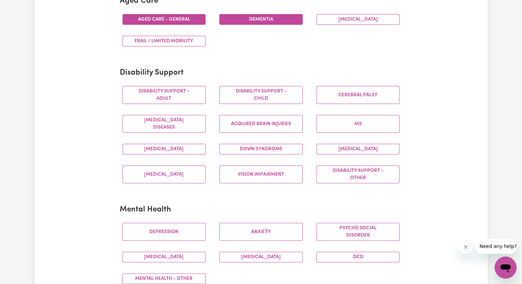
click at [236, 17] on button "Dementia" at bounding box center [260, 19] width 83 height 11
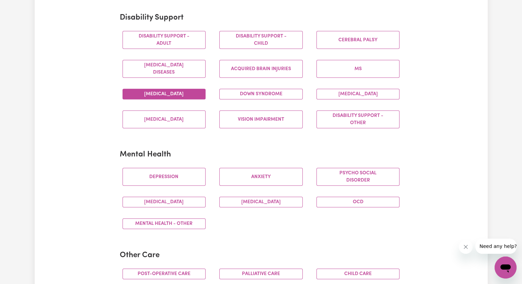
scroll to position [282, 0]
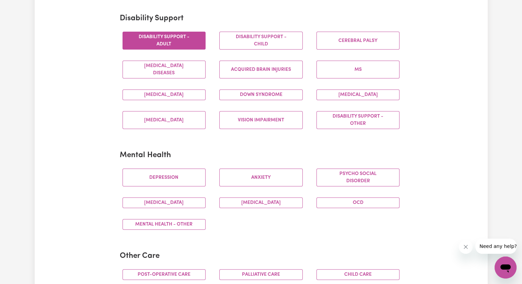
click at [196, 48] on button "Disability support - Adult" at bounding box center [164, 41] width 83 height 18
click at [184, 91] on button "[MEDICAL_DATA]" at bounding box center [164, 94] width 83 height 11
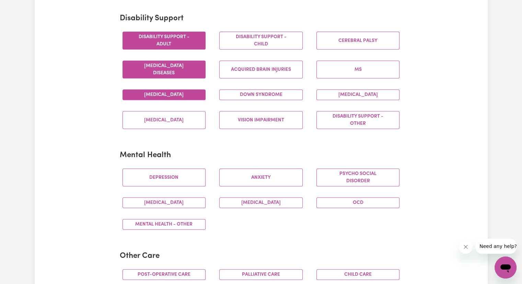
click at [194, 64] on button "[MEDICAL_DATA] Diseases" at bounding box center [164, 69] width 83 height 18
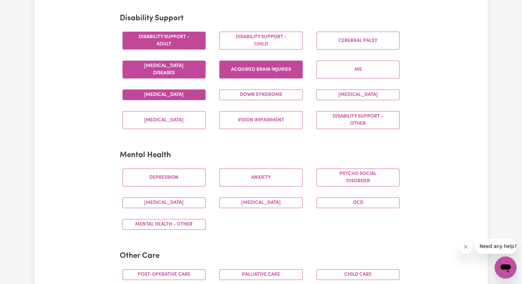
click at [253, 63] on button "Acquired Brain Injuries" at bounding box center [260, 69] width 83 height 18
click at [271, 126] on button "Vision impairment" at bounding box center [260, 120] width 83 height 18
click at [247, 99] on div "Down syndrome" at bounding box center [261, 95] width 97 height 22
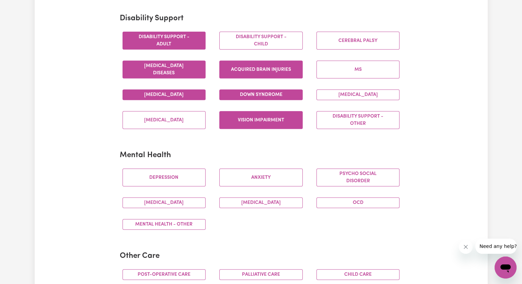
click at [247, 91] on button "Down syndrome" at bounding box center [260, 94] width 83 height 11
click at [195, 124] on button "[MEDICAL_DATA]" at bounding box center [164, 120] width 83 height 18
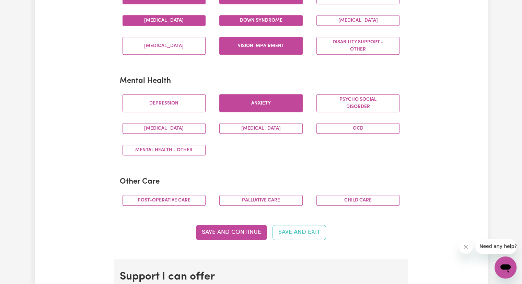
scroll to position [356, 0]
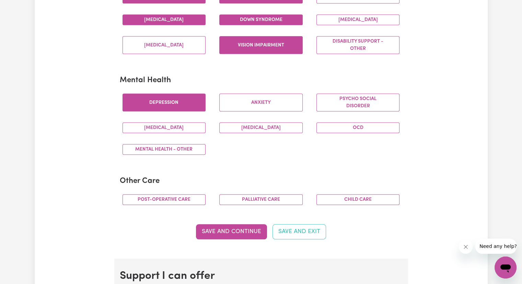
click at [185, 99] on button "Depression" at bounding box center [164, 102] width 83 height 18
click at [188, 99] on button "Depression" at bounding box center [164, 102] width 83 height 18
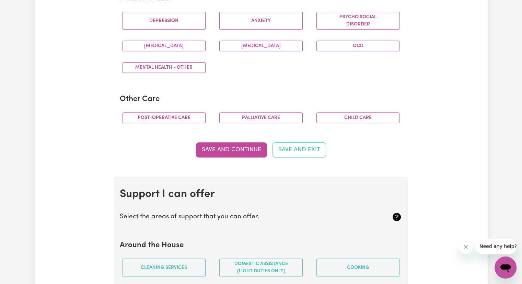
scroll to position [439, 0]
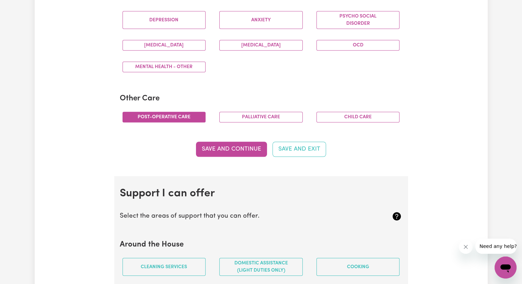
click at [185, 117] on button "Post-operative care" at bounding box center [164, 117] width 83 height 11
click at [268, 118] on button "Palliative care" at bounding box center [260, 117] width 83 height 11
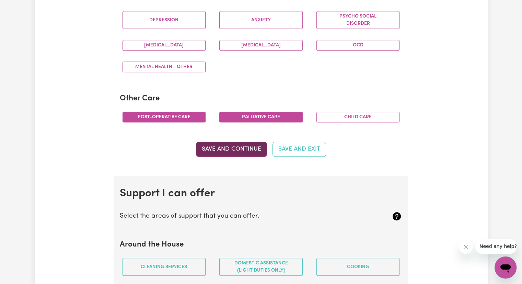
click at [239, 151] on button "Save and Continue" at bounding box center [231, 148] width 71 height 15
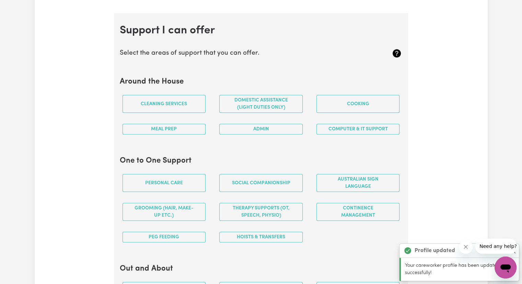
scroll to position [613, 0]
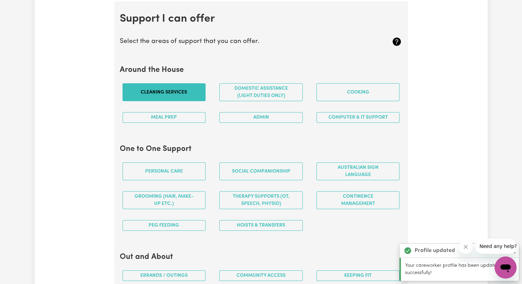
click at [190, 86] on button "Cleaning services" at bounding box center [164, 92] width 83 height 18
click at [241, 98] on button "Domestic assistance (light duties only)" at bounding box center [260, 92] width 83 height 18
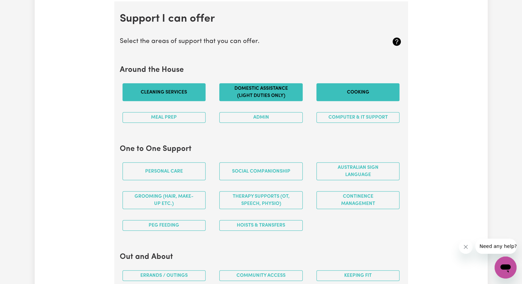
click at [350, 95] on button "Cooking" at bounding box center [358, 92] width 83 height 18
click at [347, 117] on button "Computer & IT Support" at bounding box center [358, 117] width 83 height 11
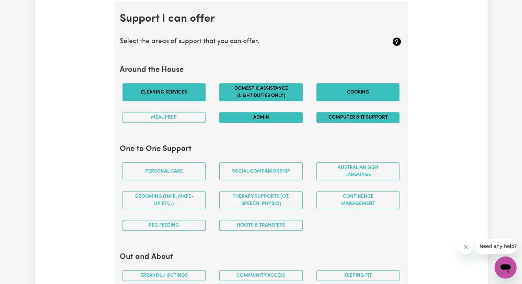
click at [293, 118] on button "Admin" at bounding box center [260, 117] width 83 height 11
click at [195, 117] on button "Meal prep" at bounding box center [164, 117] width 83 height 11
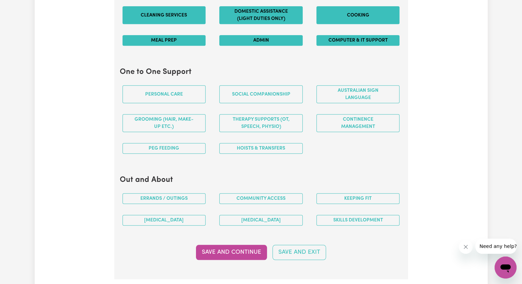
scroll to position [691, 0]
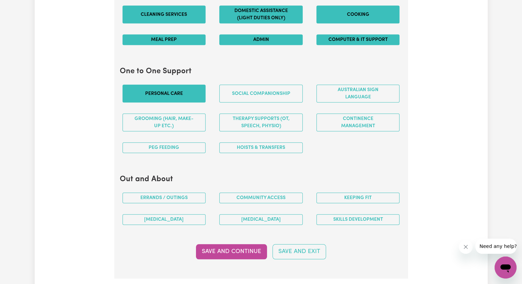
click at [189, 97] on button "Personal care" at bounding box center [164, 93] width 83 height 18
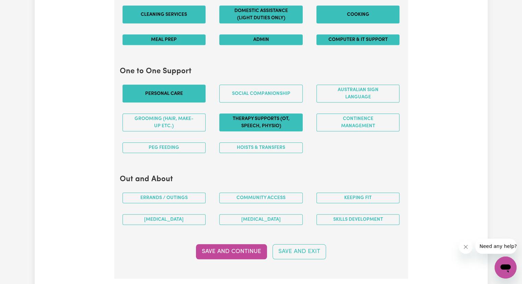
click at [251, 122] on button "Therapy Supports (OT, speech, physio)" at bounding box center [260, 122] width 83 height 18
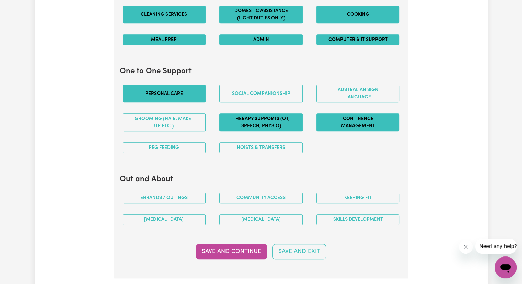
click at [369, 119] on button "Continence management" at bounding box center [358, 122] width 83 height 18
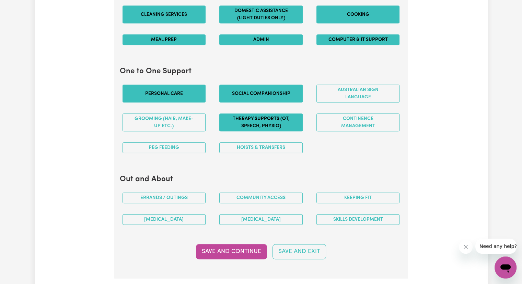
click at [289, 90] on button "Social companionship" at bounding box center [260, 93] width 83 height 18
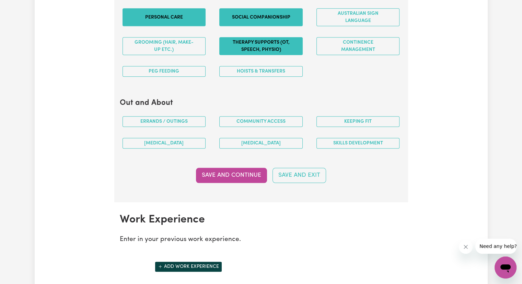
scroll to position [787, 0]
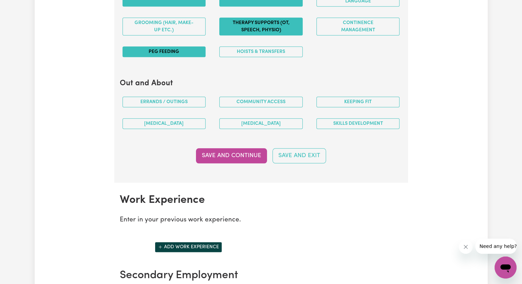
click at [185, 51] on button "PEG feeding" at bounding box center [164, 51] width 83 height 11
click at [339, 103] on button "Keeping fit" at bounding box center [358, 102] width 83 height 11
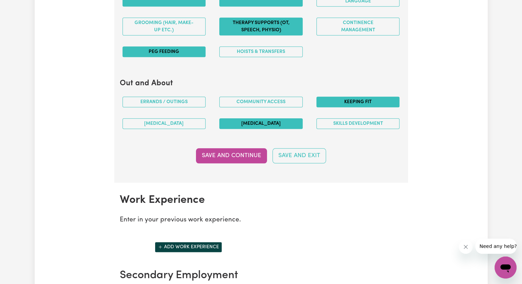
click at [257, 125] on button "[MEDICAL_DATA]" at bounding box center [260, 123] width 83 height 11
click at [238, 157] on button "Save and Continue" at bounding box center [231, 155] width 71 height 15
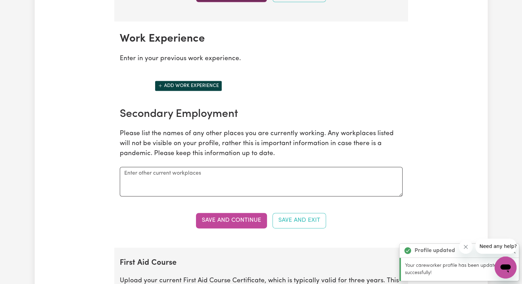
scroll to position [967, 0]
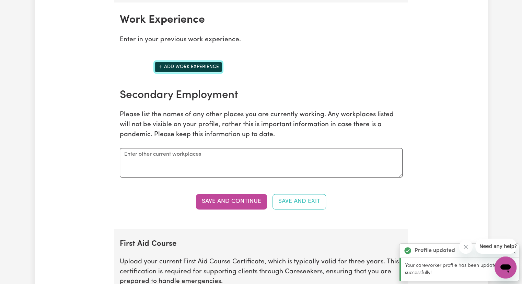
click at [198, 66] on button "Add work experience" at bounding box center [188, 66] width 67 height 11
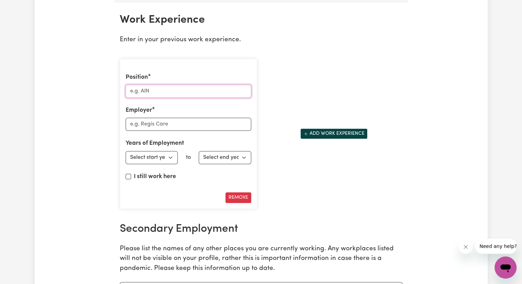
click at [181, 89] on input "Position" at bounding box center [189, 90] width 126 height 13
type input "Support Worker"
click at [166, 124] on input "Employer" at bounding box center [189, 123] width 126 height 13
type input "Nested Care group"
click at [168, 154] on select "Select start year [DATE] 1952 1953 1954 1955 1956 1957 1958 1959 1960 1961 1962…" at bounding box center [152, 157] width 53 height 13
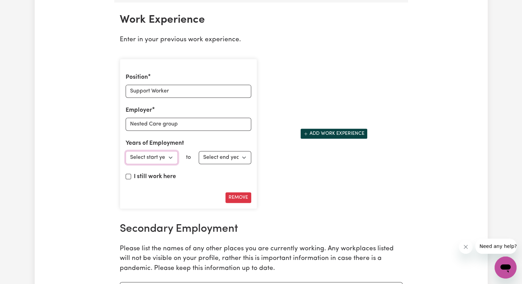
select select "2023"
click at [126, 151] on select "Select start year [DATE] 1952 1953 1954 1955 1956 1957 1958 1959 1960 1961 1962…" at bounding box center [152, 157] width 53 height 13
click at [224, 159] on select "Select end year [DATE] 1952 1953 1954 1955 1956 1957 1958 1959 1960 1961 1962 1…" at bounding box center [225, 157] width 53 height 13
select select "2023"
click at [199, 151] on select "Select end year [DATE] 1952 1953 1954 1955 1956 1957 1958 1959 1960 1961 1962 1…" at bounding box center [225, 157] width 53 height 13
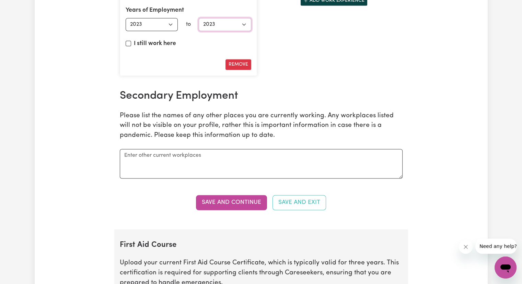
scroll to position [1100, 0]
click at [200, 153] on textarea at bounding box center [261, 163] width 283 height 30
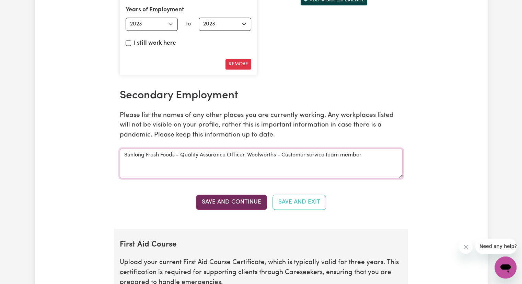
type textarea "Sunlong Fresh Foods - Quality Assurance Officer, Woolworths - Customer service …"
click at [218, 200] on button "Save and Continue" at bounding box center [231, 201] width 71 height 15
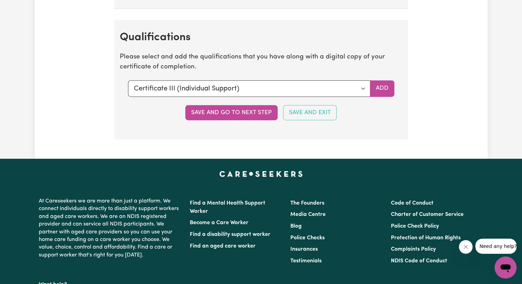
scroll to position [1678, 0]
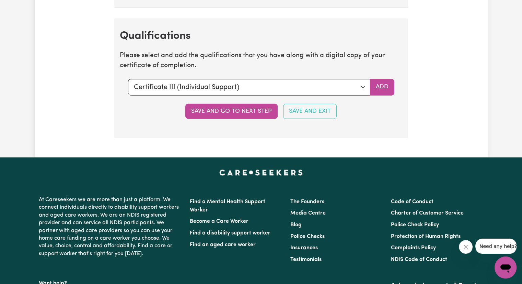
click at [250, 91] on section "Qualifications Please select and add the qualifications that you have along wit…" at bounding box center [261, 79] width 294 height 120
click at [389, 85] on button "Add" at bounding box center [382, 87] width 24 height 16
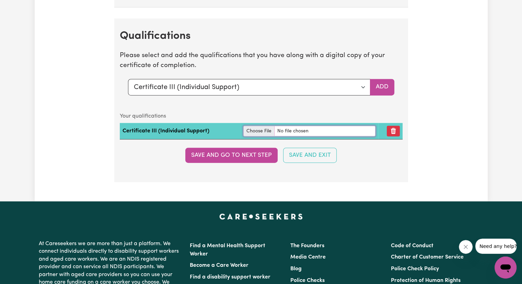
click at [263, 126] on input "file" at bounding box center [309, 131] width 132 height 11
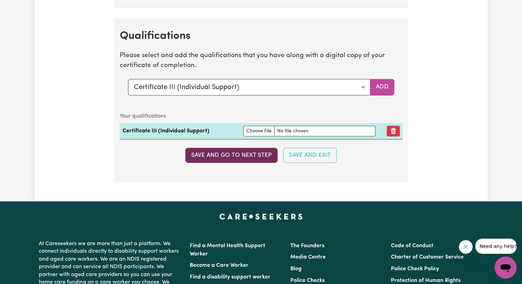
click at [249, 150] on button "Save and go to next step" at bounding box center [231, 155] width 92 height 15
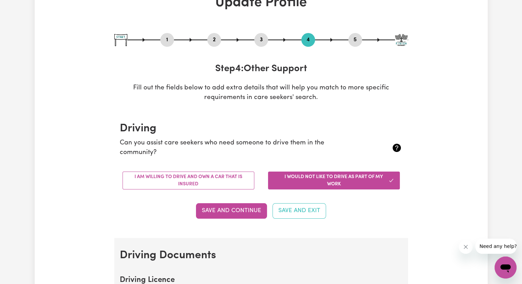
scroll to position [49, 0]
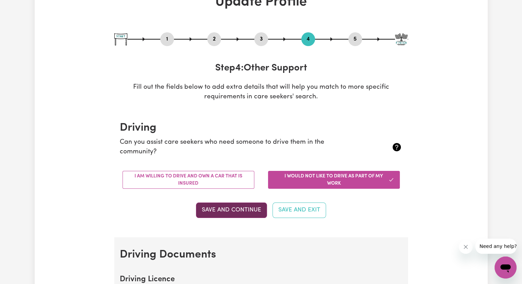
click at [253, 214] on button "Save and Continue" at bounding box center [231, 209] width 71 height 15
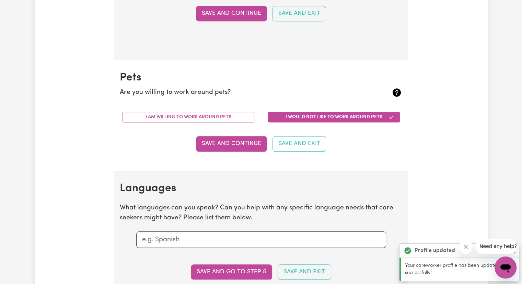
scroll to position [541, 0]
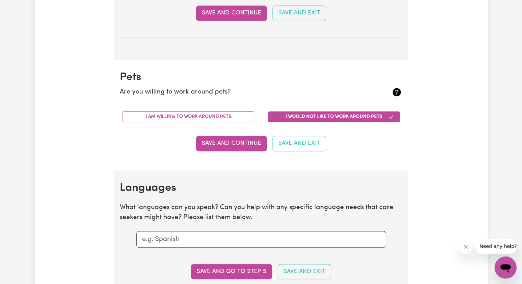
drag, startPoint x: 234, startPoint y: 108, endPoint x: 231, endPoint y: 124, distance: 16.4
click at [231, 124] on div "I am willing to work around pets" at bounding box center [189, 117] width 146 height 22
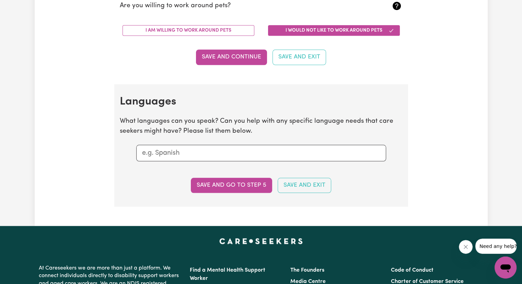
scroll to position [633, 0]
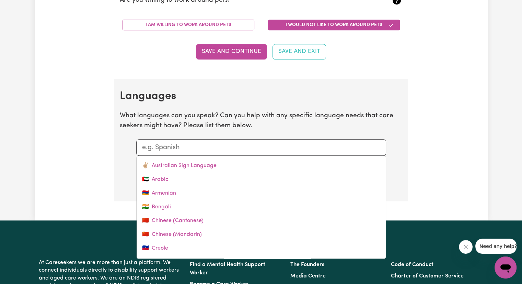
click at [255, 143] on input "text" at bounding box center [261, 147] width 238 height 10
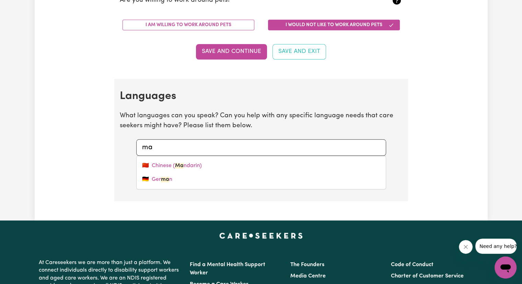
type input "m"
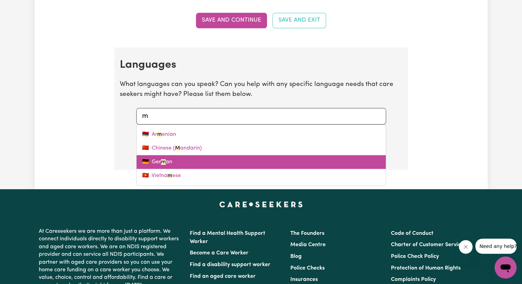
scroll to position [665, 0]
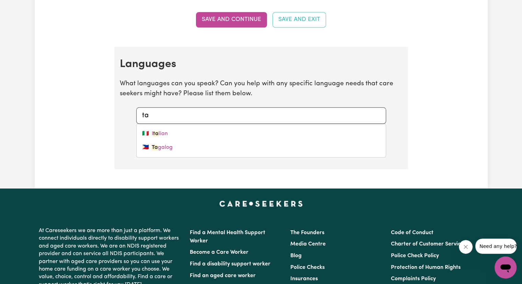
type input "t"
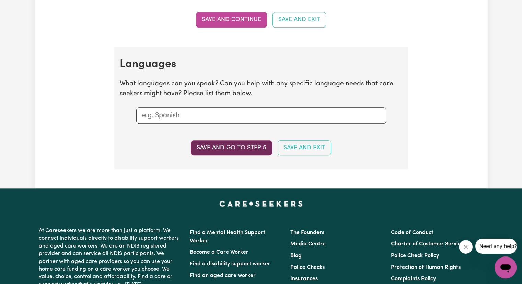
click at [263, 143] on button "Save and go to step 5" at bounding box center [231, 147] width 81 height 15
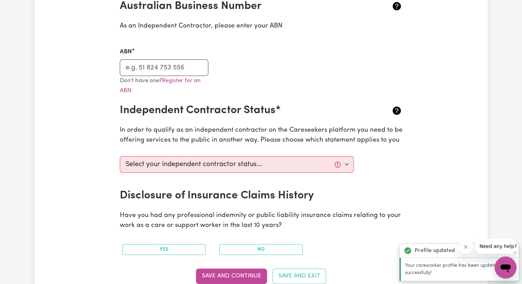
scroll to position [171, 0]
click at [176, 67] on input "ABN" at bounding box center [164, 67] width 89 height 16
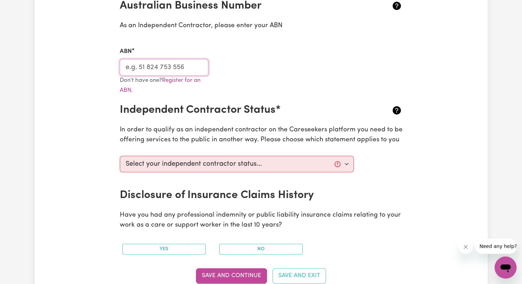
paste input "76 364 315 977"
type input "76 364 315 977"
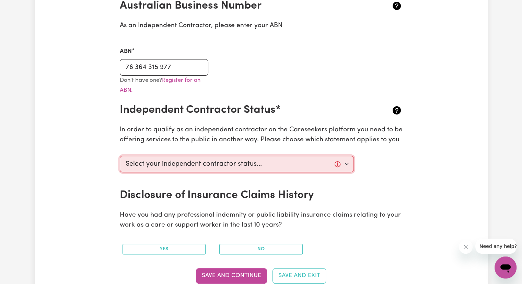
click at [199, 168] on select "Select your independent contractor status... I am providing services through an…" at bounding box center [237, 164] width 235 height 16
select select "I am working in another industry"
click at [120, 156] on select "Select your independent contractor status... I am providing services through an…" at bounding box center [237, 164] width 235 height 16
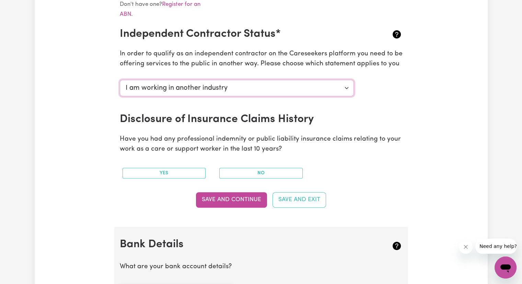
scroll to position [253, 0]
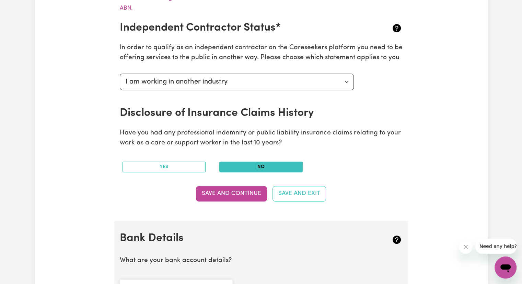
click at [257, 167] on button "No" at bounding box center [260, 166] width 83 height 11
click at [248, 192] on button "Save and Continue" at bounding box center [231, 193] width 71 height 15
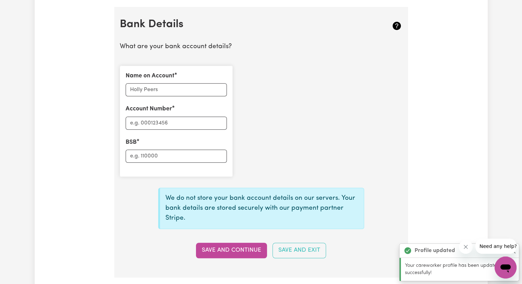
scroll to position [473, 0]
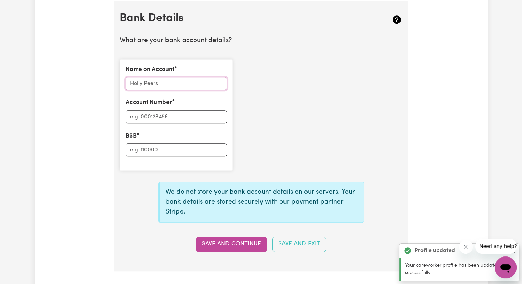
click at [184, 84] on input "Name on Account" at bounding box center [176, 83] width 101 height 13
type input "Annagrace Mavely"
click at [167, 122] on input "Account Number" at bounding box center [176, 116] width 101 height 13
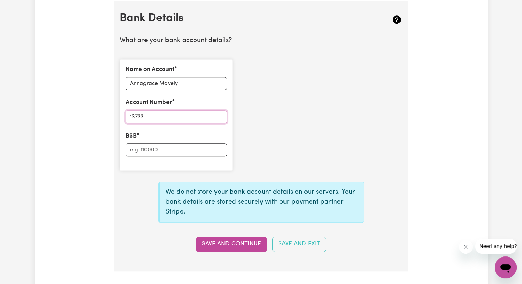
click at [129, 116] on input "13733" at bounding box center [176, 116] width 101 height 13
type input "813733"
click at [159, 147] on input "BSB" at bounding box center [176, 149] width 101 height 13
type input "736022"
click at [237, 245] on button "Save and Continue" at bounding box center [231, 243] width 71 height 15
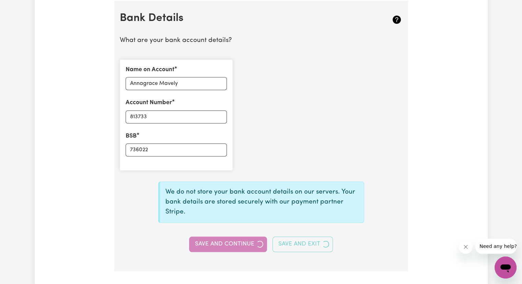
type input "****3733"
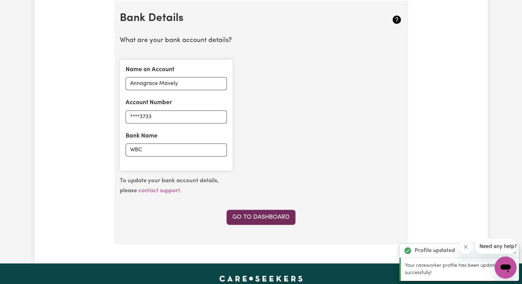
click at [256, 217] on link "Go to Dashboard" at bounding box center [261, 216] width 69 height 15
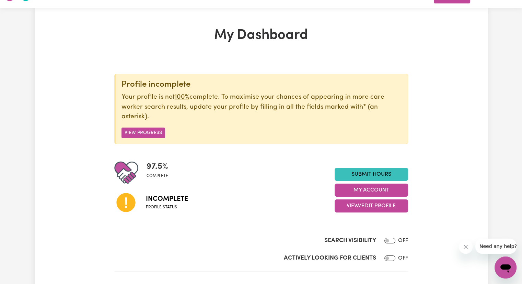
scroll to position [16, 0]
click at [363, 174] on link "Submit Hours" at bounding box center [371, 173] width 73 height 13
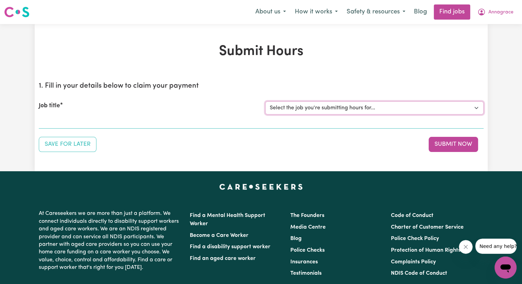
click at [334, 106] on select "Select the job you're submitting hours for..." at bounding box center [374, 107] width 218 height 13
click at [153, 104] on div "Job title" at bounding box center [148, 107] width 227 height 13
click at [478, 109] on select "Select the job you're submitting hours for..." at bounding box center [374, 107] width 218 height 13
click at [66, 122] on div "Job title Select the job you're submitting hours for..." at bounding box center [261, 108] width 445 height 30
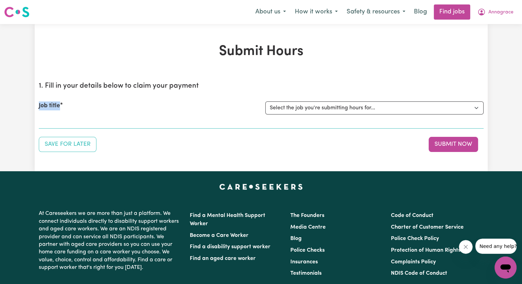
click at [66, 122] on div "Job title Select the job you're submitting hours for..." at bounding box center [261, 108] width 445 height 30
click at [57, 105] on label "Job title" at bounding box center [49, 105] width 21 height 9
click at [265, 105] on select "Select the job you're submitting hours for..." at bounding box center [374, 107] width 218 height 13
click at [63, 108] on div "Job title" at bounding box center [148, 107] width 227 height 13
click at [86, 117] on div "Job title Select the job you're submitting hours for..." at bounding box center [261, 108] width 445 height 30
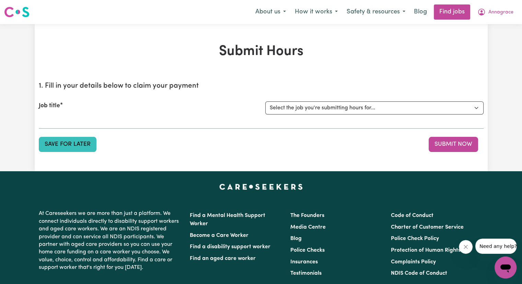
click at [78, 149] on button "Save for Later" at bounding box center [68, 144] width 58 height 15
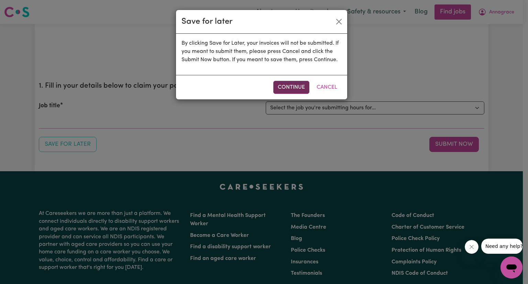
click at [301, 89] on button "Continue" at bounding box center [291, 87] width 36 height 13
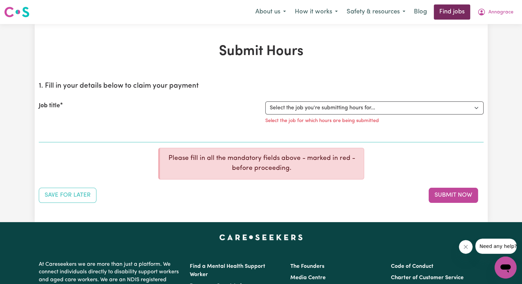
click at [459, 12] on link "Find jobs" at bounding box center [452, 11] width 36 height 15
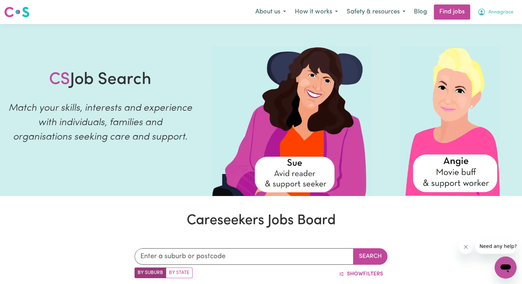
click at [500, 10] on span "Annagrace" at bounding box center [501, 13] width 25 height 8
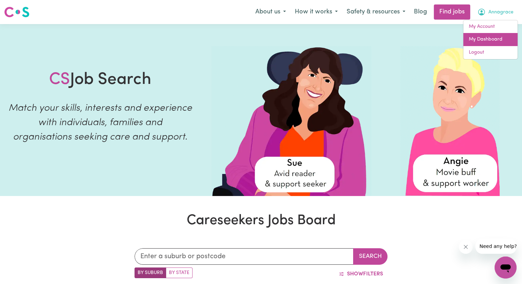
click at [484, 35] on link "My Dashboard" at bounding box center [491, 39] width 54 height 13
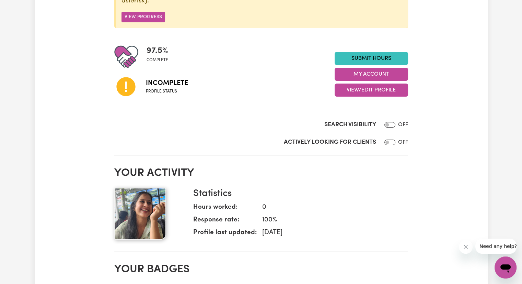
scroll to position [133, 0]
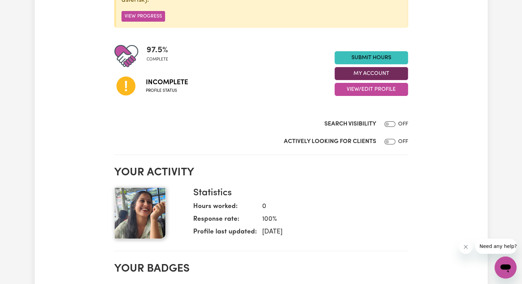
click at [376, 77] on button "My Account" at bounding box center [371, 73] width 73 height 13
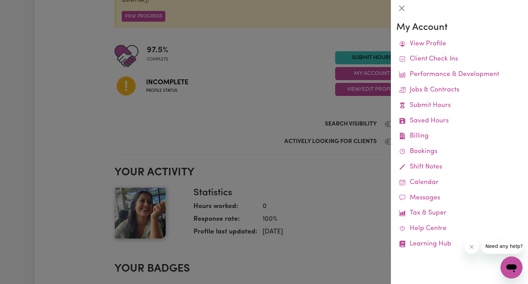
click at [366, 48] on div at bounding box center [264, 142] width 528 height 284
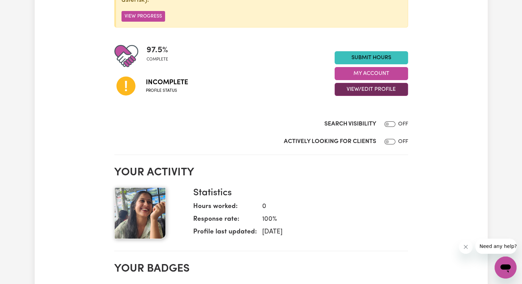
click at [383, 92] on button "View/Edit Profile" at bounding box center [371, 89] width 73 height 13
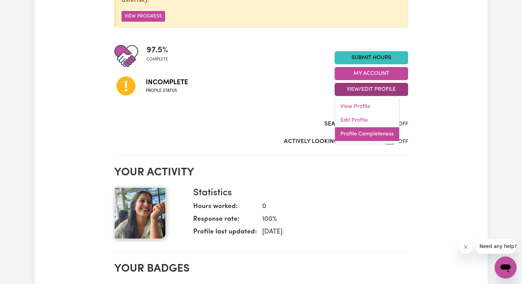
click at [375, 129] on link "Profile Completeness" at bounding box center [367, 134] width 64 height 14
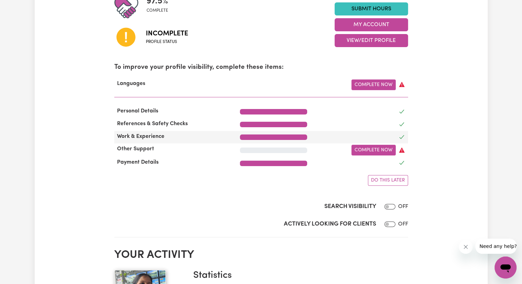
scroll to position [181, 0]
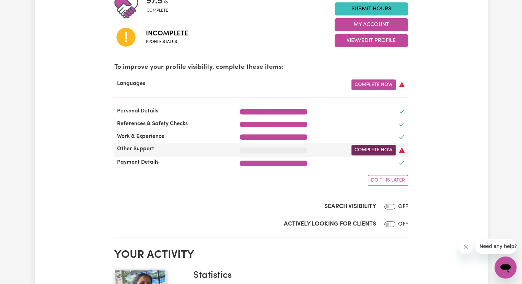
click at [375, 145] on link "Complete Now" at bounding box center [374, 150] width 44 height 11
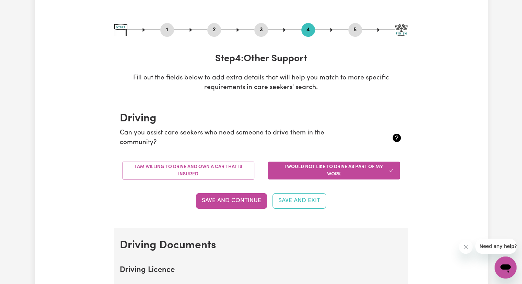
scroll to position [60, 0]
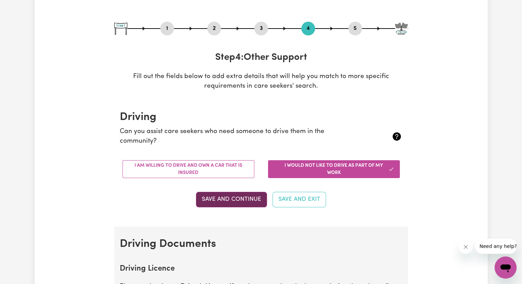
click at [246, 197] on button "Save and Continue" at bounding box center [231, 199] width 71 height 15
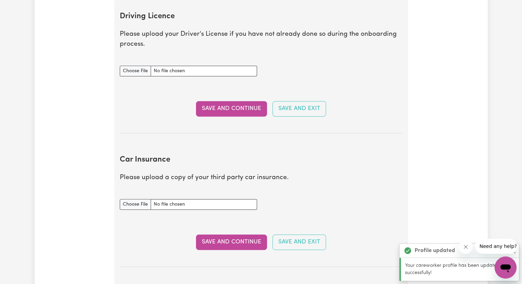
scroll to position [313, 0]
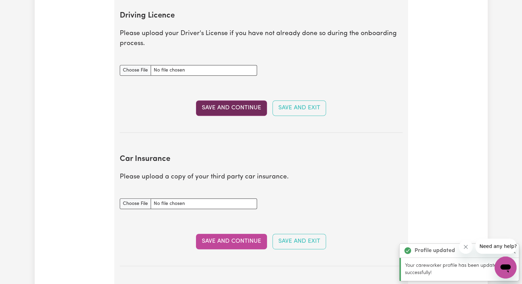
click at [216, 112] on button "Save and Continue" at bounding box center [231, 107] width 71 height 15
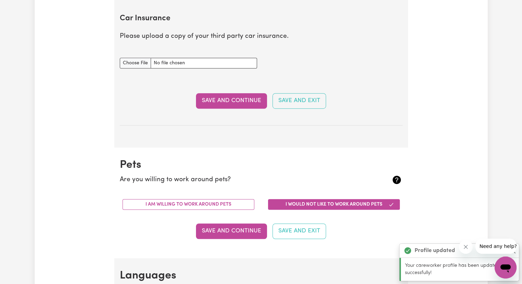
scroll to position [456, 0]
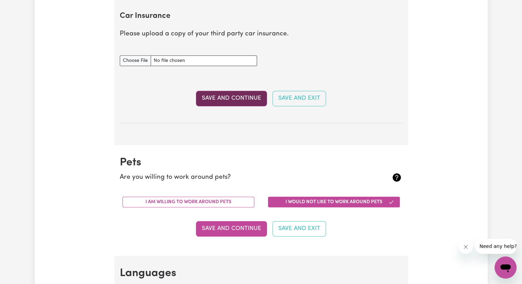
click at [220, 99] on button "Save and Continue" at bounding box center [231, 98] width 71 height 15
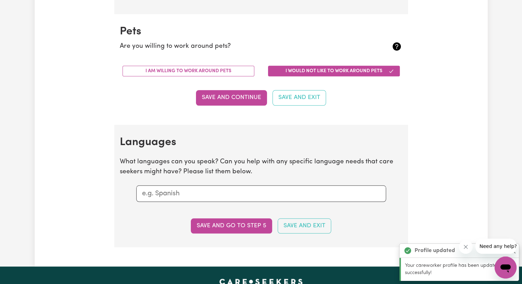
scroll to position [600, 0]
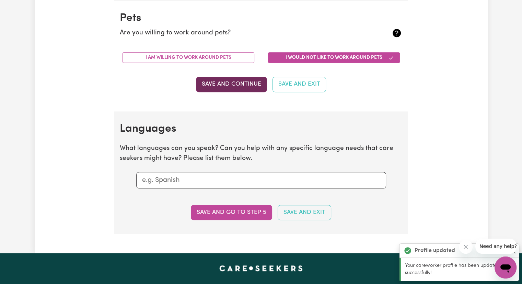
click at [221, 87] on button "Save and Continue" at bounding box center [231, 84] width 71 height 15
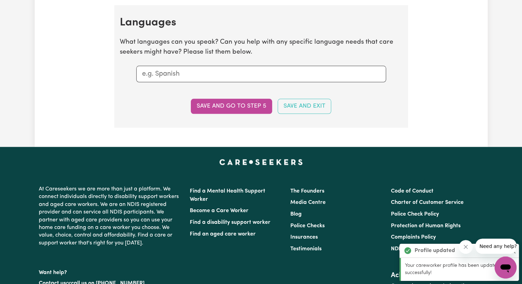
scroll to position [710, 0]
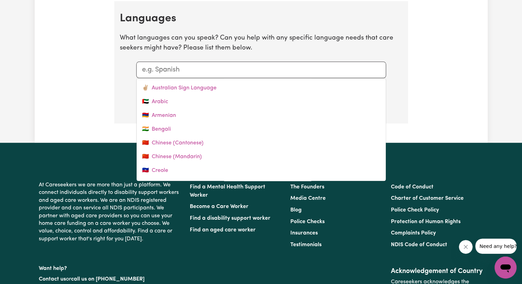
click at [227, 73] on input "text" at bounding box center [261, 70] width 238 height 10
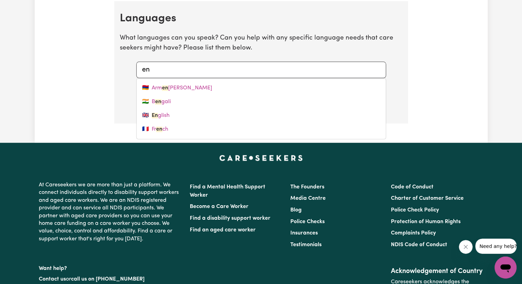
type input "eng"
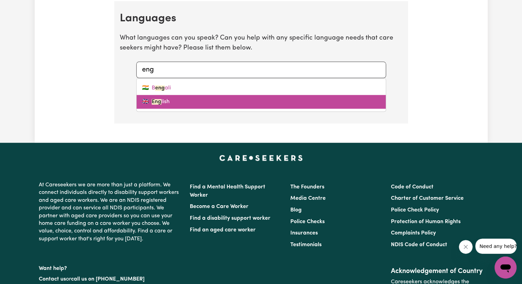
click at [205, 101] on link "🇬🇧 Eng lish" at bounding box center [261, 102] width 249 height 14
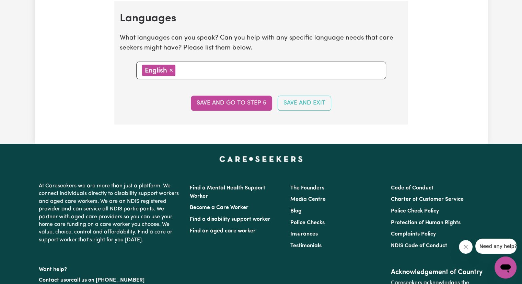
click at [205, 101] on button "Save and go to step 5" at bounding box center [231, 102] width 81 height 15
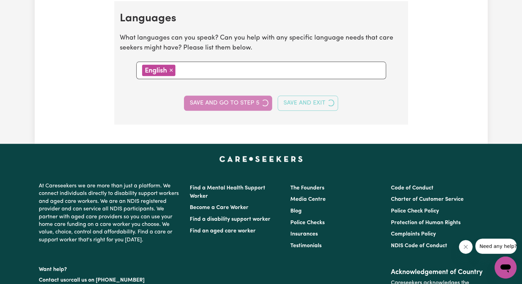
select select "I am working in another industry"
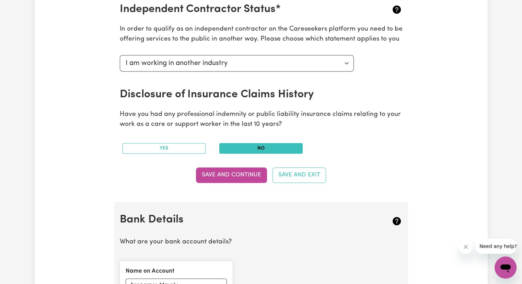
scroll to position [335, 0]
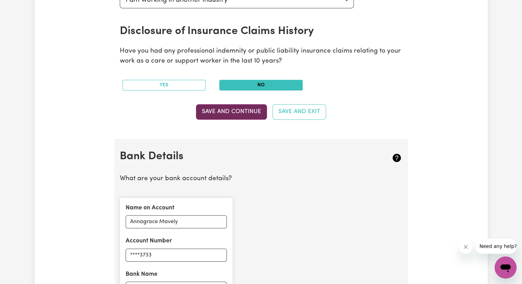
click at [252, 114] on button "Save and Continue" at bounding box center [231, 111] width 71 height 15
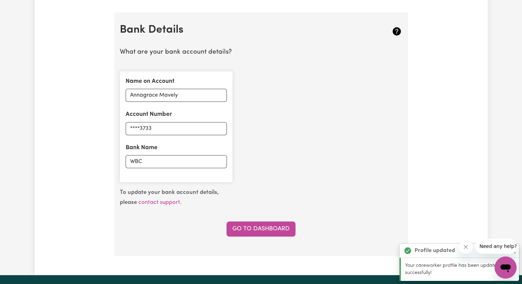
scroll to position [474, 0]
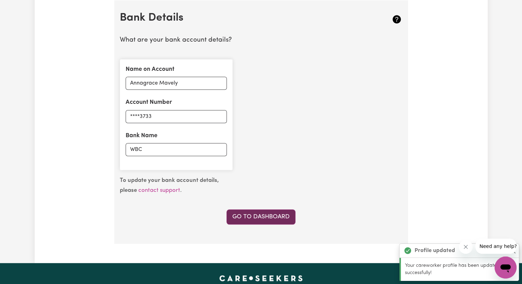
click at [251, 221] on link "Go to Dashboard" at bounding box center [261, 216] width 69 height 15
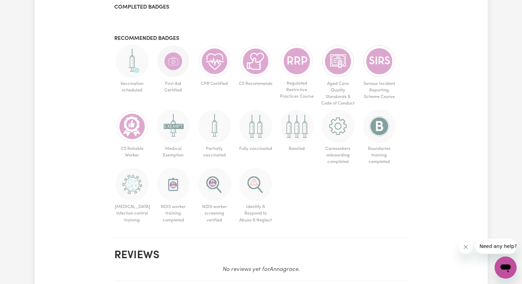
scroll to position [343, 0]
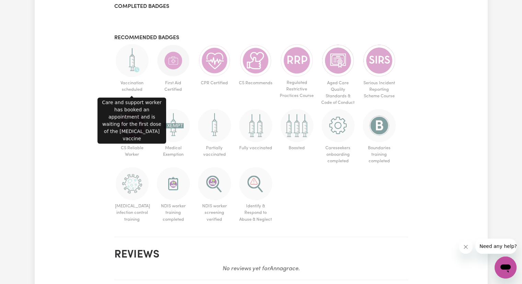
click at [139, 84] on span "Vaccination scheduled" at bounding box center [132, 86] width 36 height 19
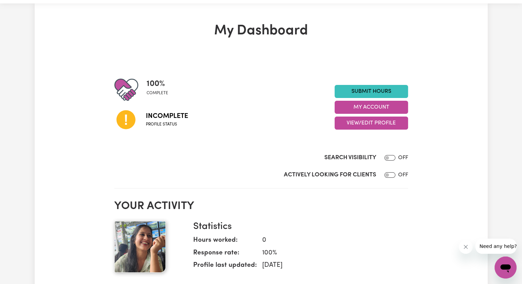
scroll to position [19, 0]
